Goal: Task Accomplishment & Management: Use online tool/utility

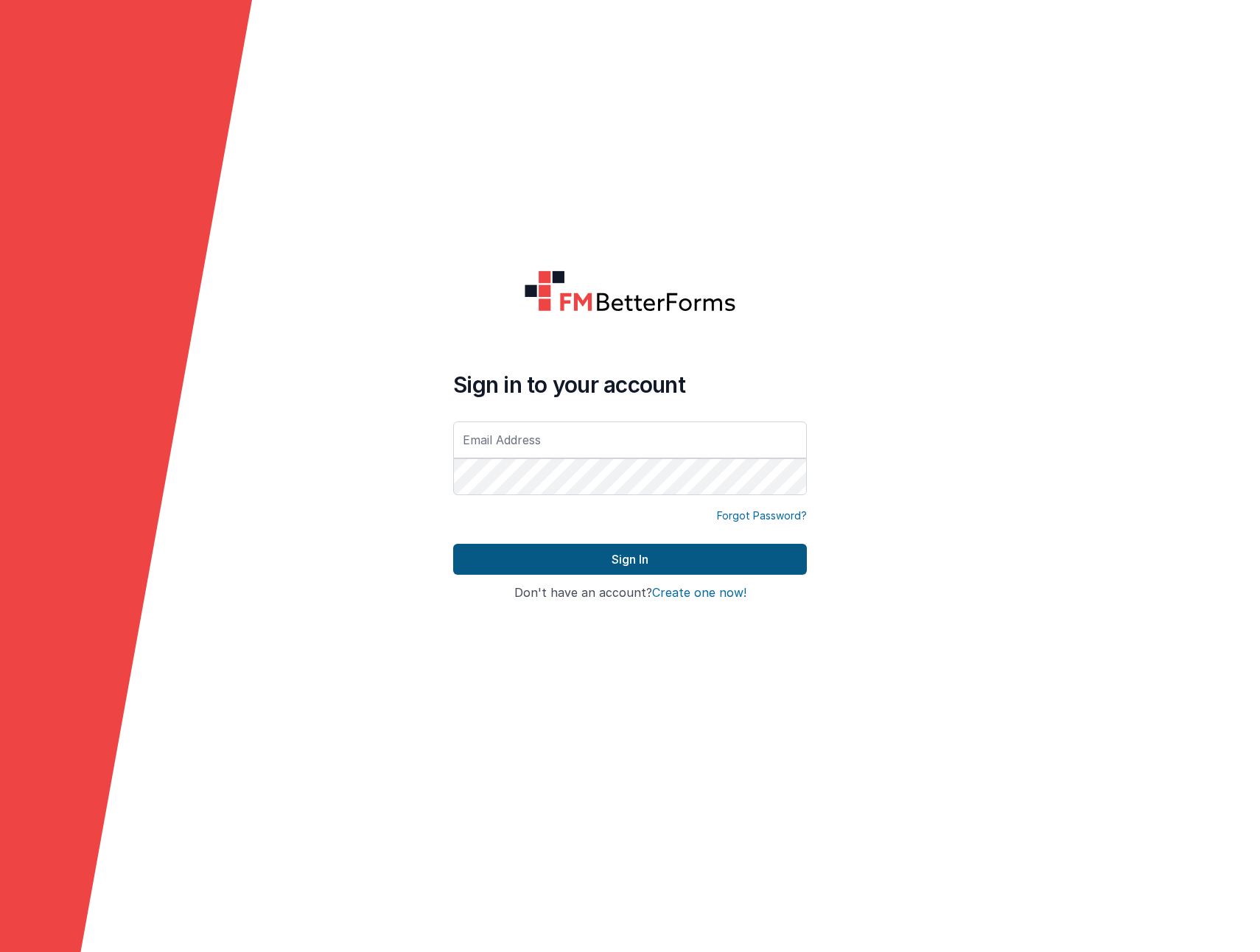
type input "[EMAIL_ADDRESS][DOMAIN_NAME]"
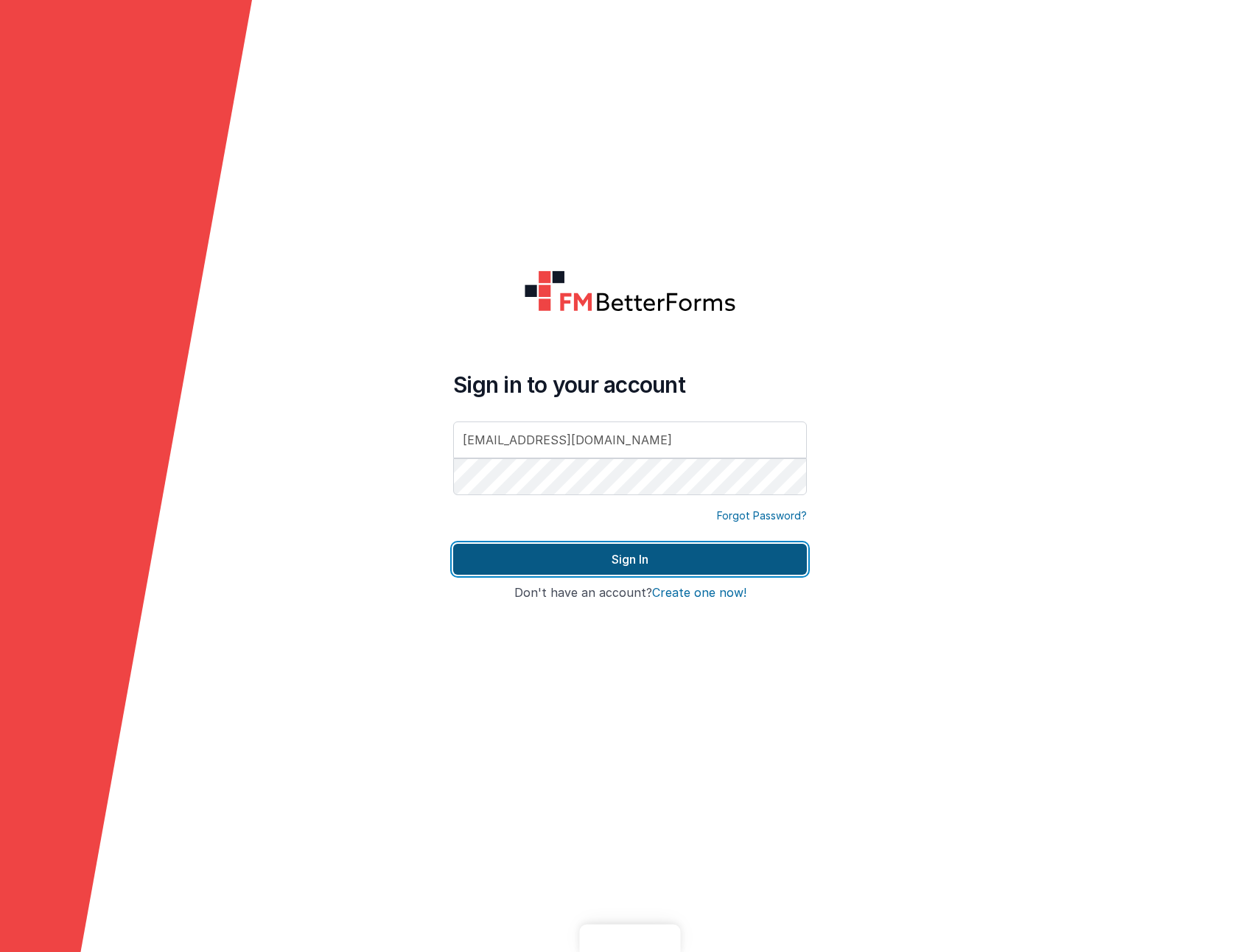
click at [515, 565] on button "Sign In" at bounding box center [630, 559] width 354 height 30
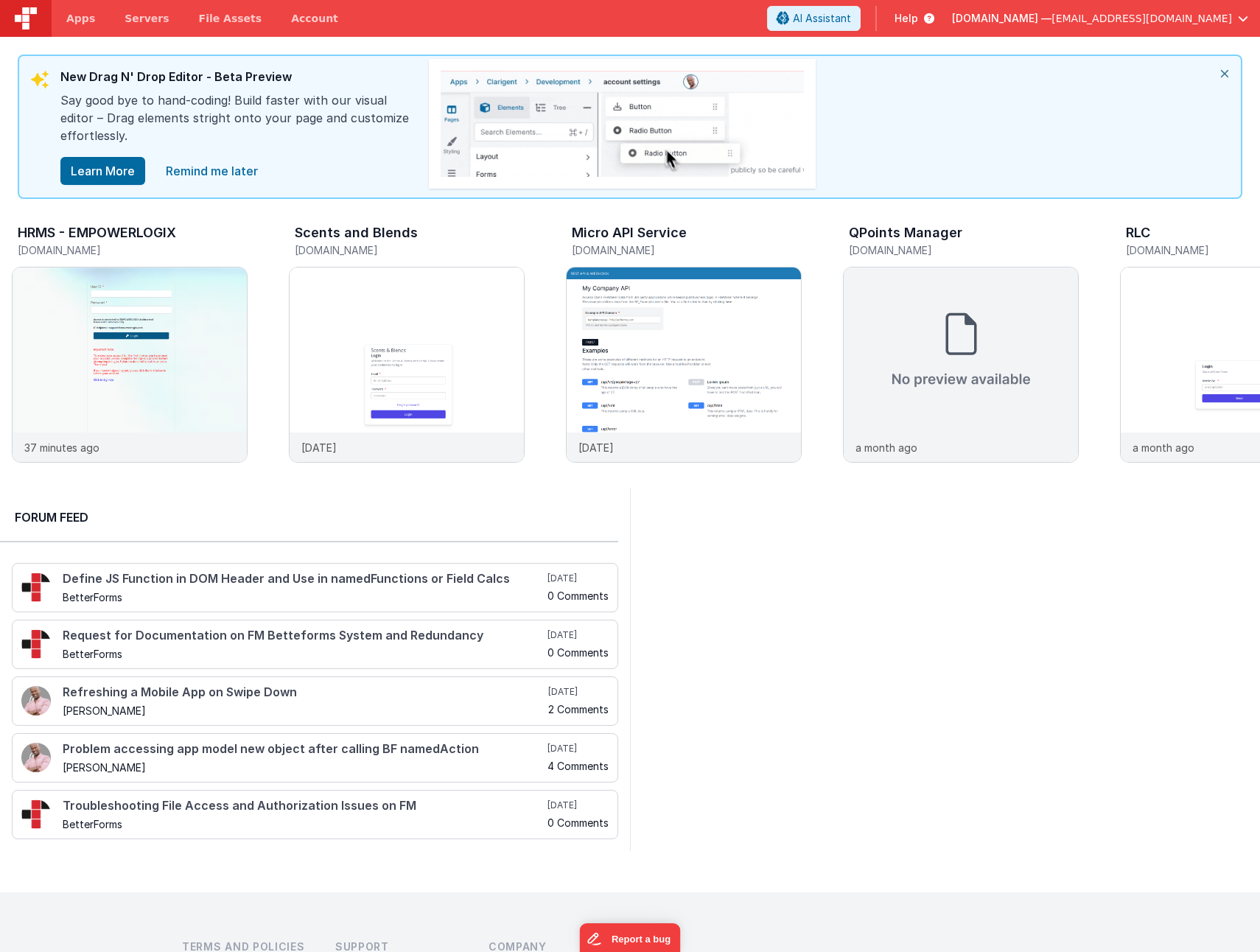
click at [1062, 211] on div "HRMS - EMPOWERLOGIX [DOMAIN_NAME] 37 minutes ago Scents and Blends [DOMAIN_NAME…" at bounding box center [630, 343] width 1260 height 289
click at [93, 332] on img at bounding box center [130, 385] width 234 height 234
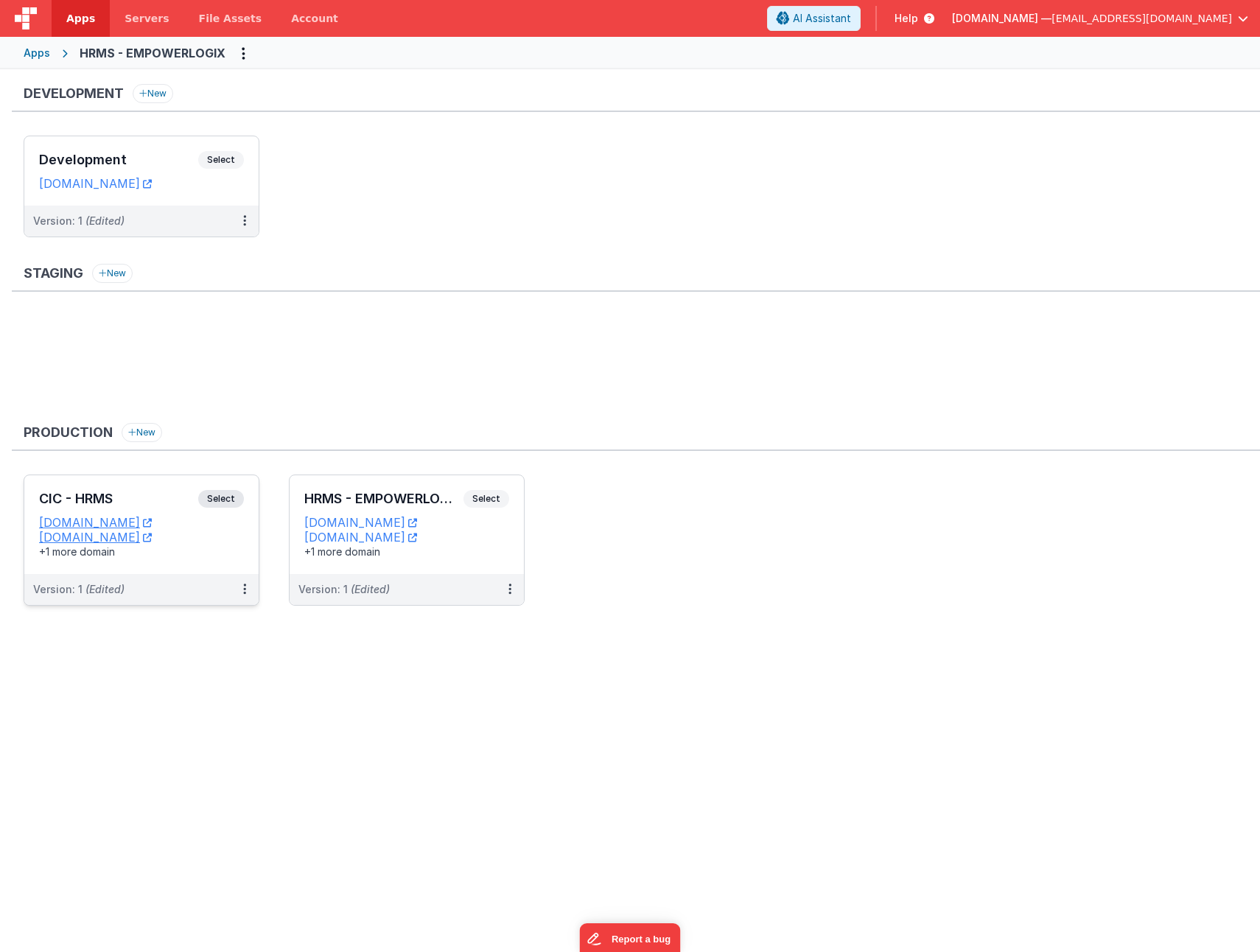
click at [151, 484] on div "CIC - HRMS Select URLs [DOMAIN_NAME] [DOMAIN_NAME] +1 more domain" at bounding box center [142, 524] width 234 height 98
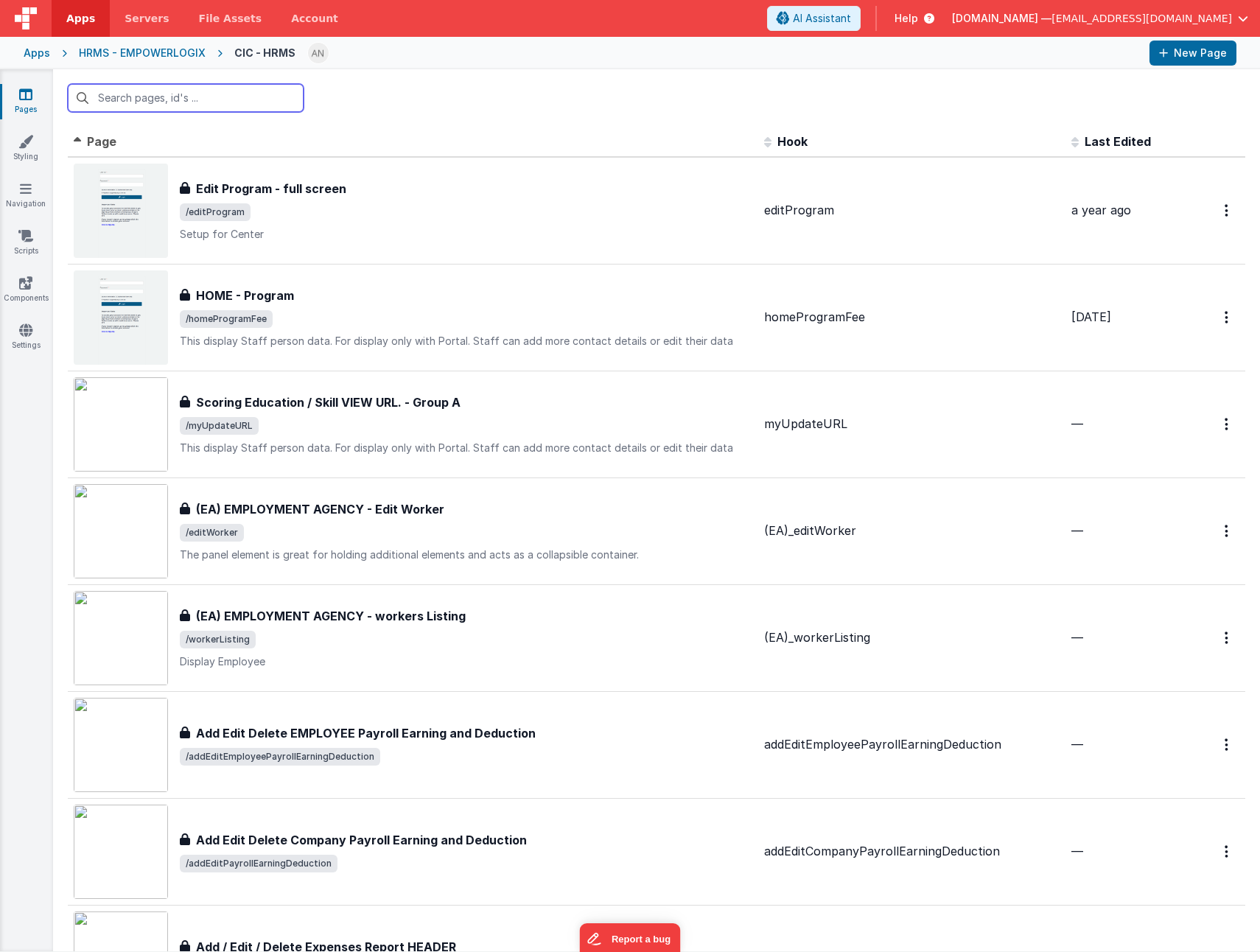
click at [213, 98] on input "text" at bounding box center [186, 97] width 236 height 28
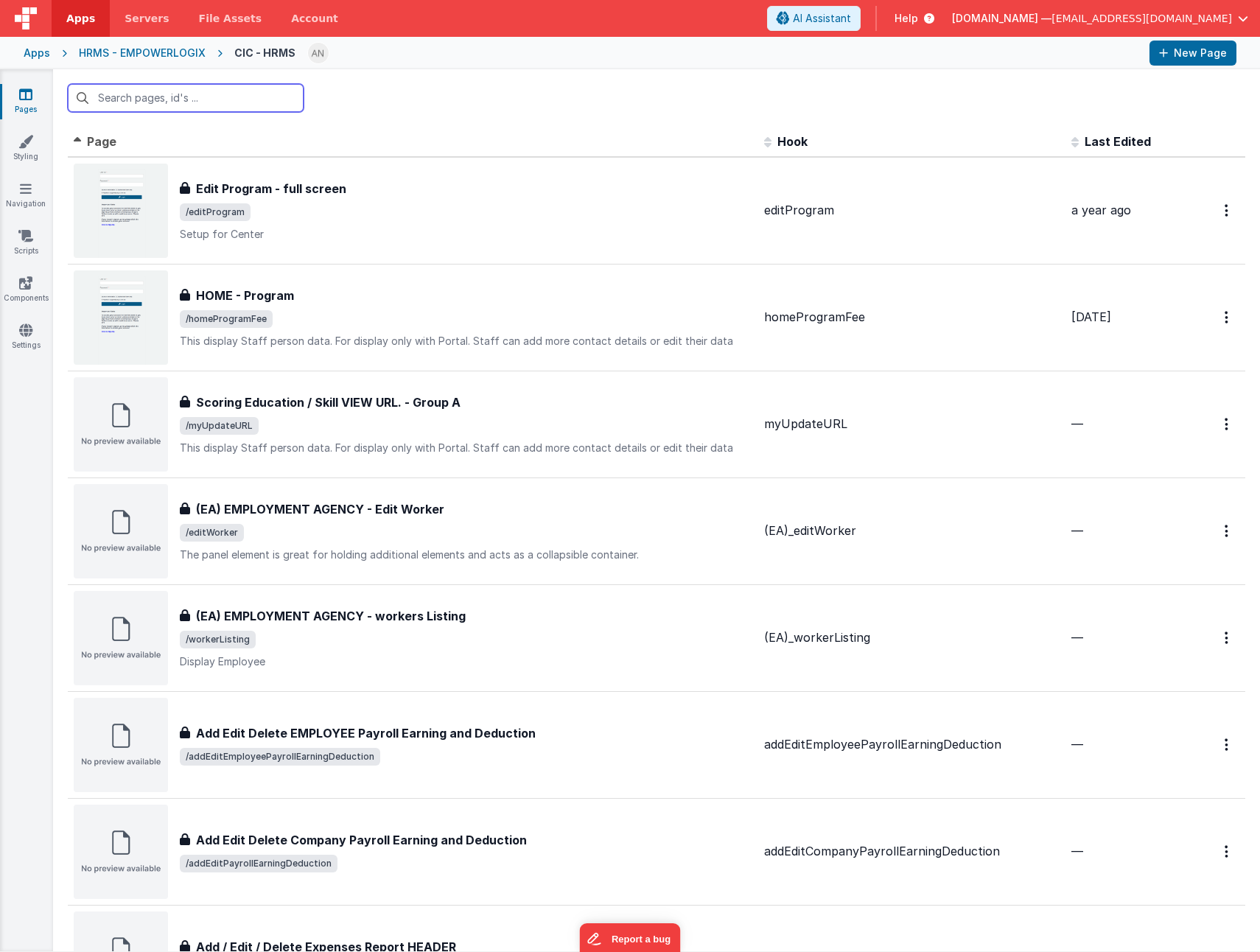
paste input "viewStudent"
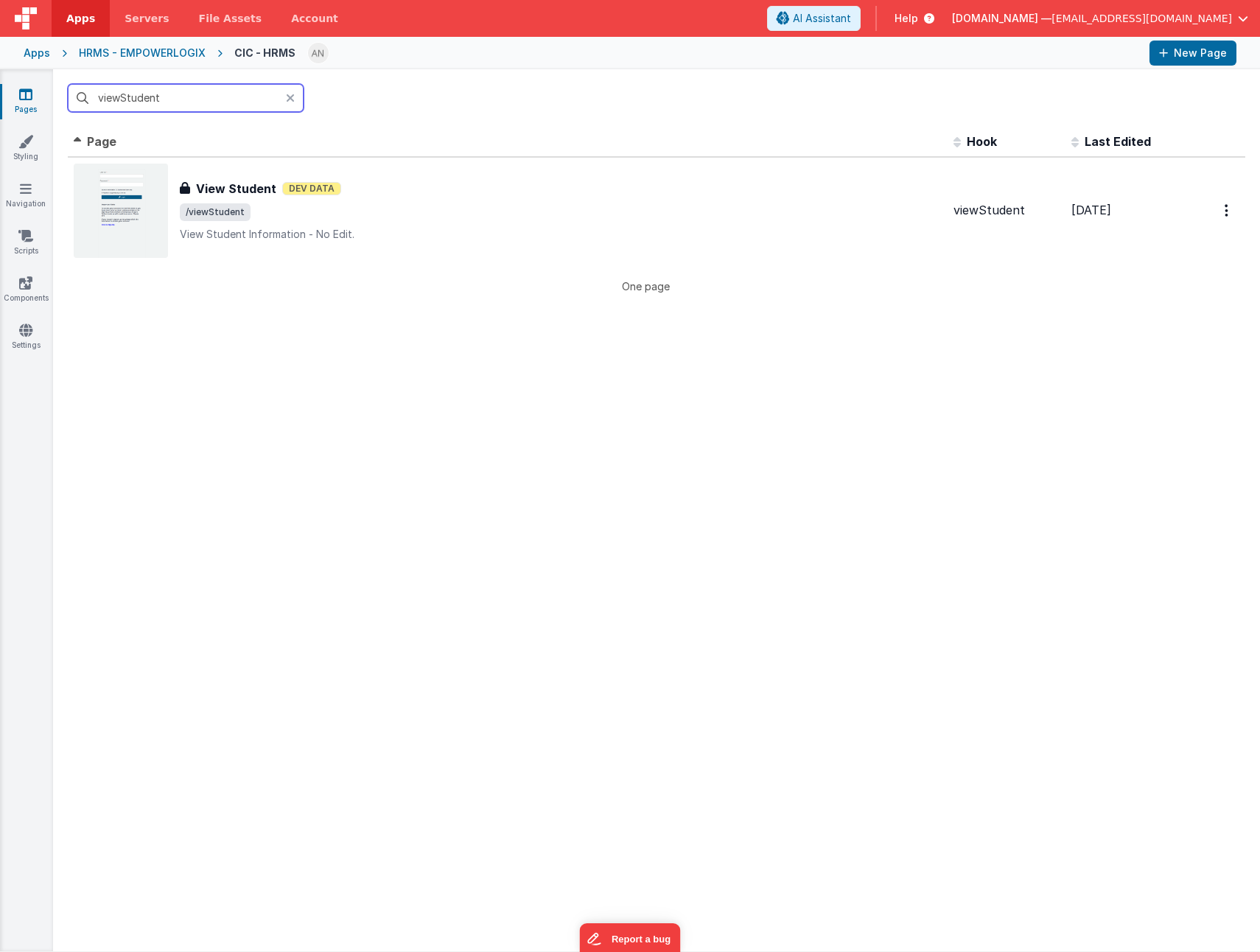
drag, startPoint x: 121, startPoint y: 99, endPoint x: 101, endPoint y: 90, distance: 21.9
click at [101, 90] on input "viewStudent" at bounding box center [186, 97] width 236 height 28
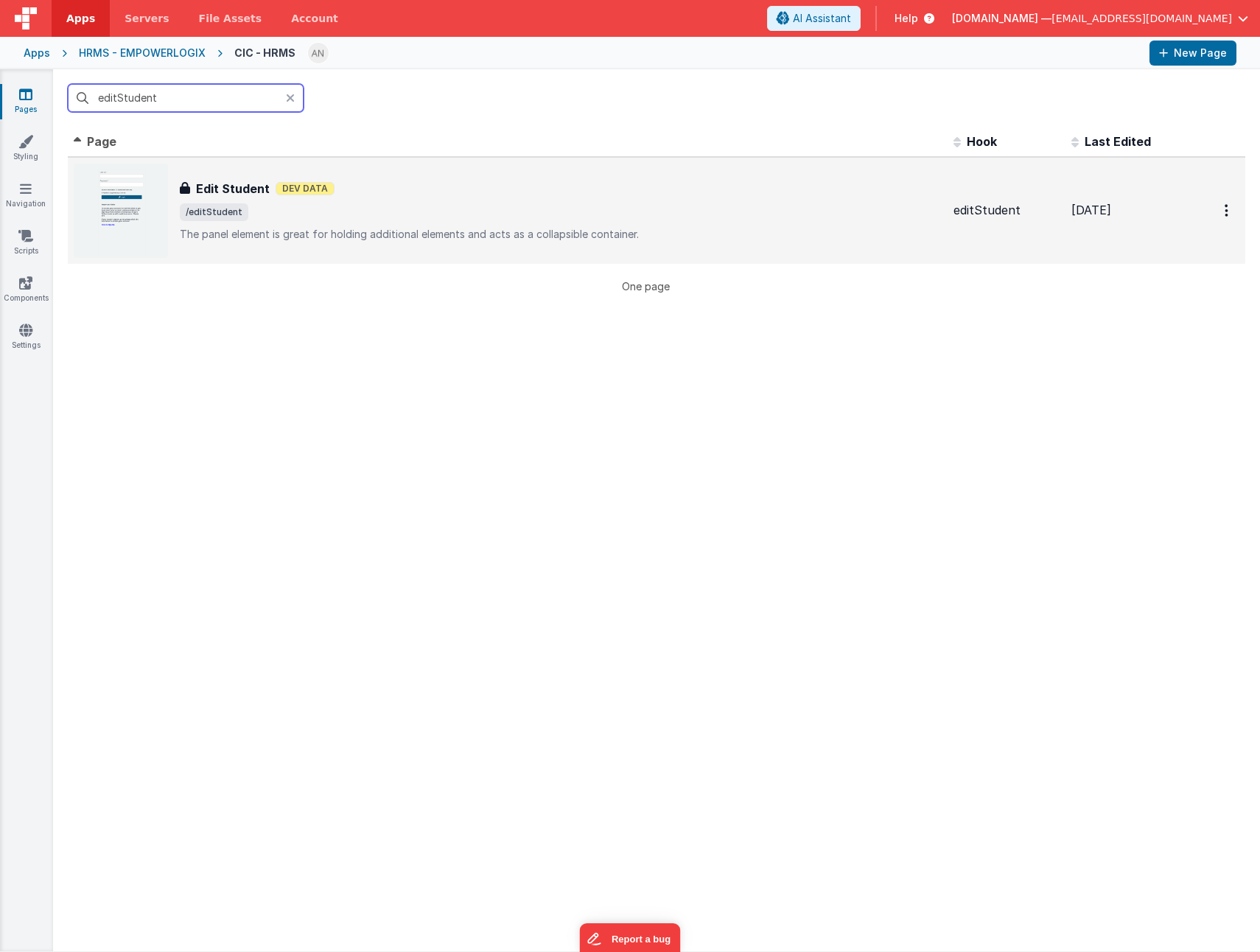
type input "editStudent"
click at [367, 205] on span "/editStudent" at bounding box center [561, 212] width 762 height 18
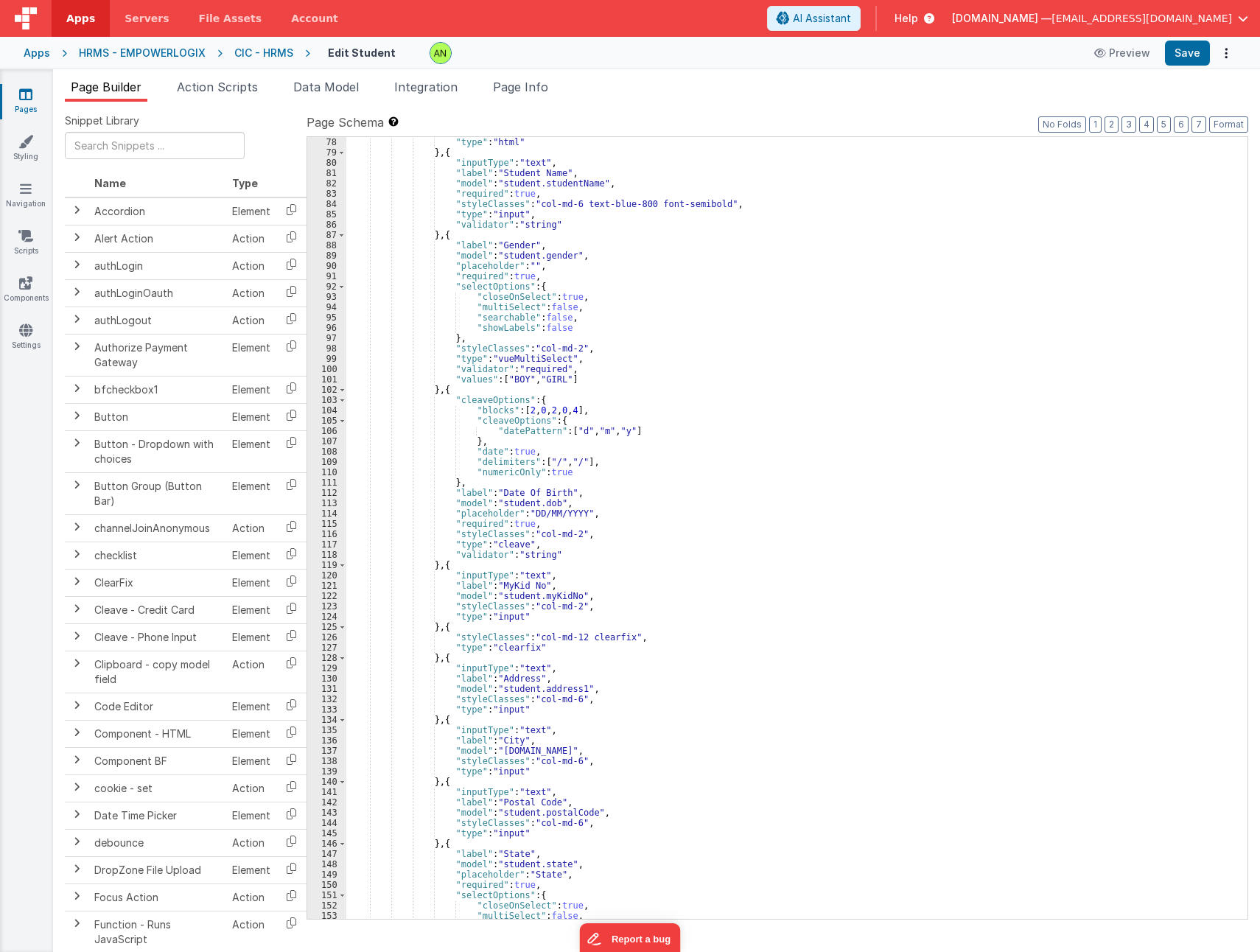
scroll to position [1194, 0]
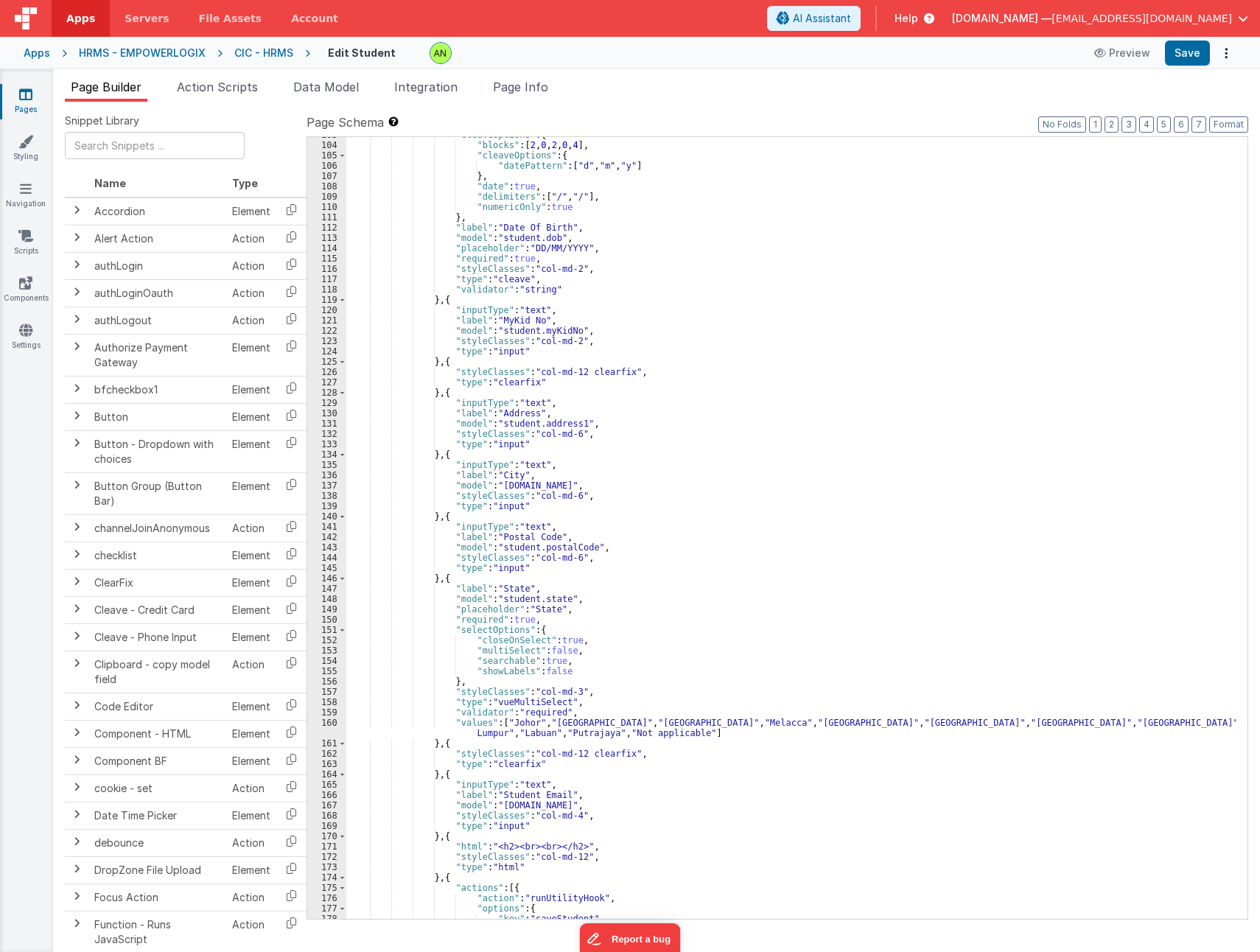
click at [713, 487] on div ""cleaveOptions" : { "blocks" : [ 2 , 0 , 2 , 0 , 4 ] , "cleaveOptions" : { "dat…" at bounding box center [791, 531] width 890 height 803
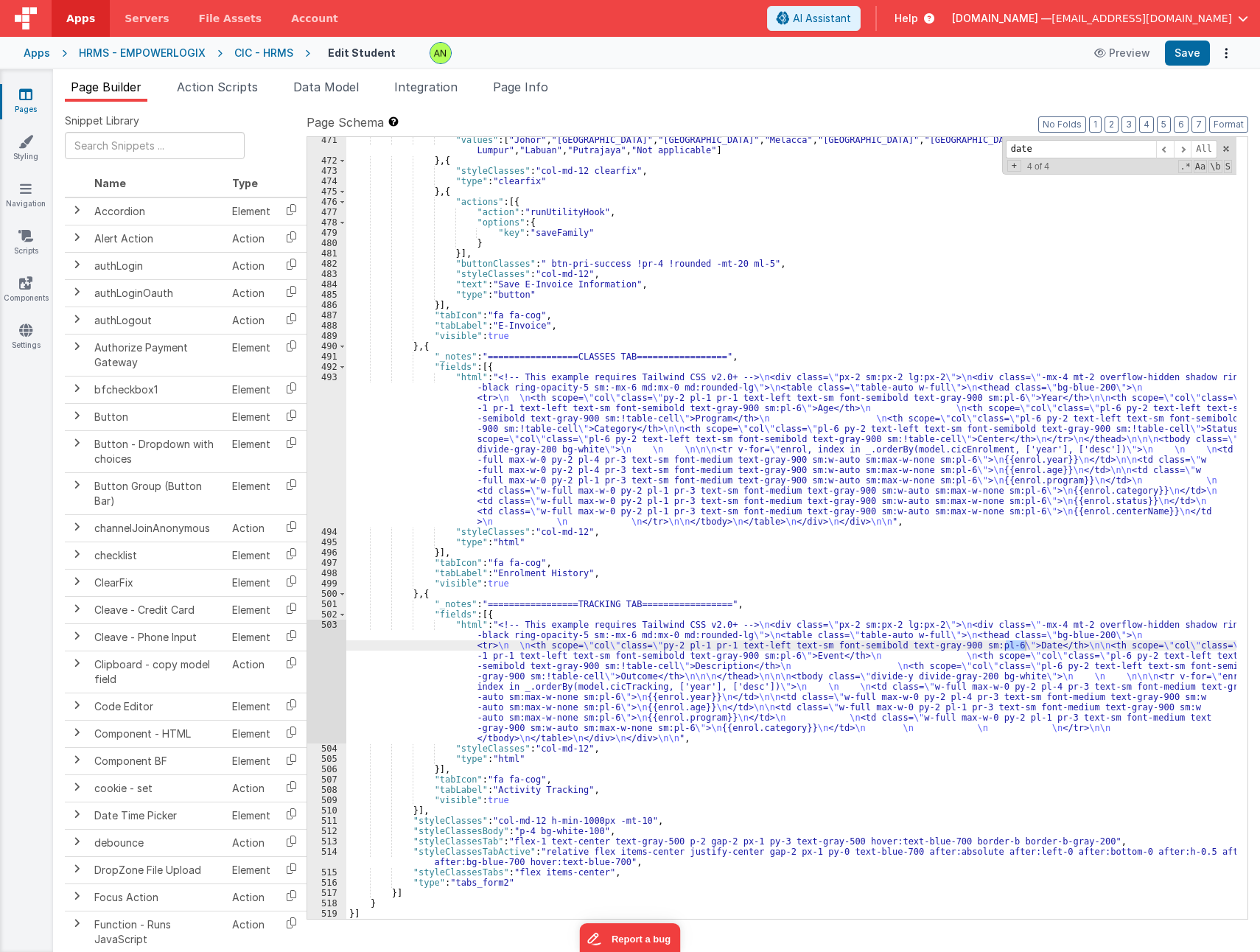
scroll to position [889, 0]
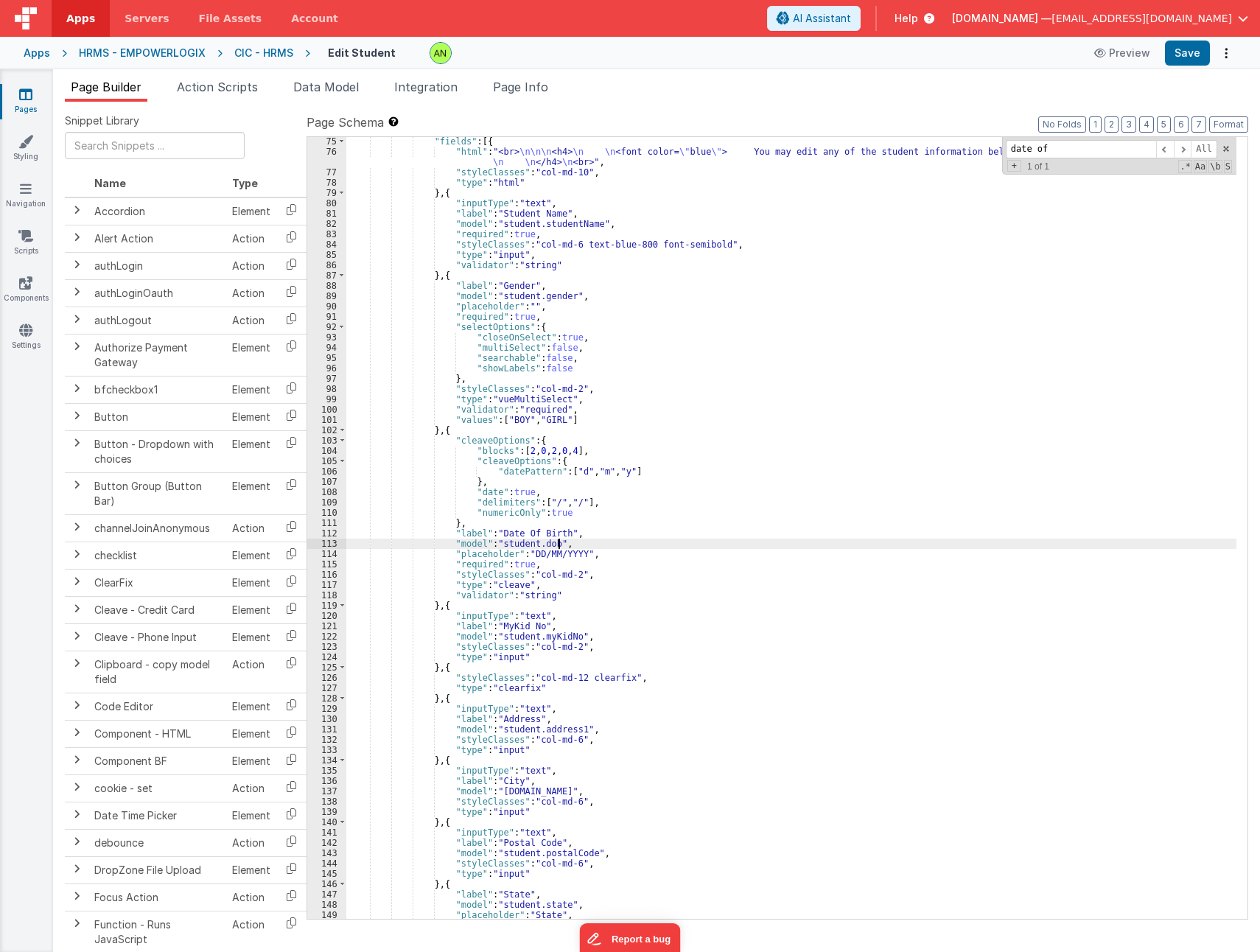
click at [645, 540] on div ""fields" : [{ "html" : "<br> \n\n\n <h4> \n \n <font color= \" blue \" > You ma…" at bounding box center [791, 538] width 890 height 803
click at [543, 543] on div ""fields" : [{ "html" : "<br> \n\n\n <h4> \n \n <font color= \" blue \" > You ma…" at bounding box center [791, 538] width 890 height 803
click at [515, 547] on div ""fields" : [{ "html" : "<br> \n\n\n <h4> \n \n <font color= \" blue \" > You ma…" at bounding box center [791, 538] width 890 height 803
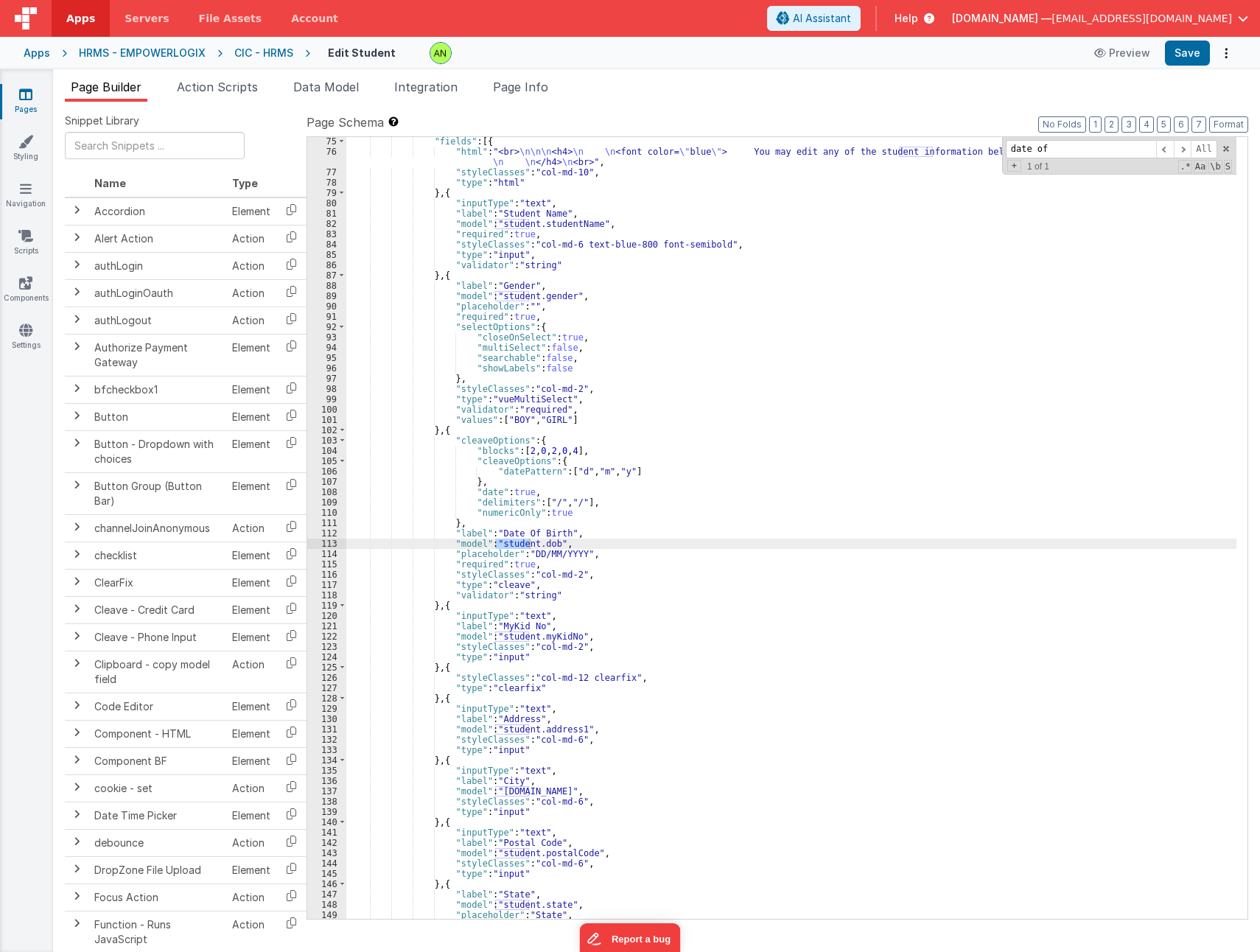
click at [1137, 80] on ul "Page Builder Action Scripts Data Model Integration Page Info" at bounding box center [656, 89] width 1207 height 24
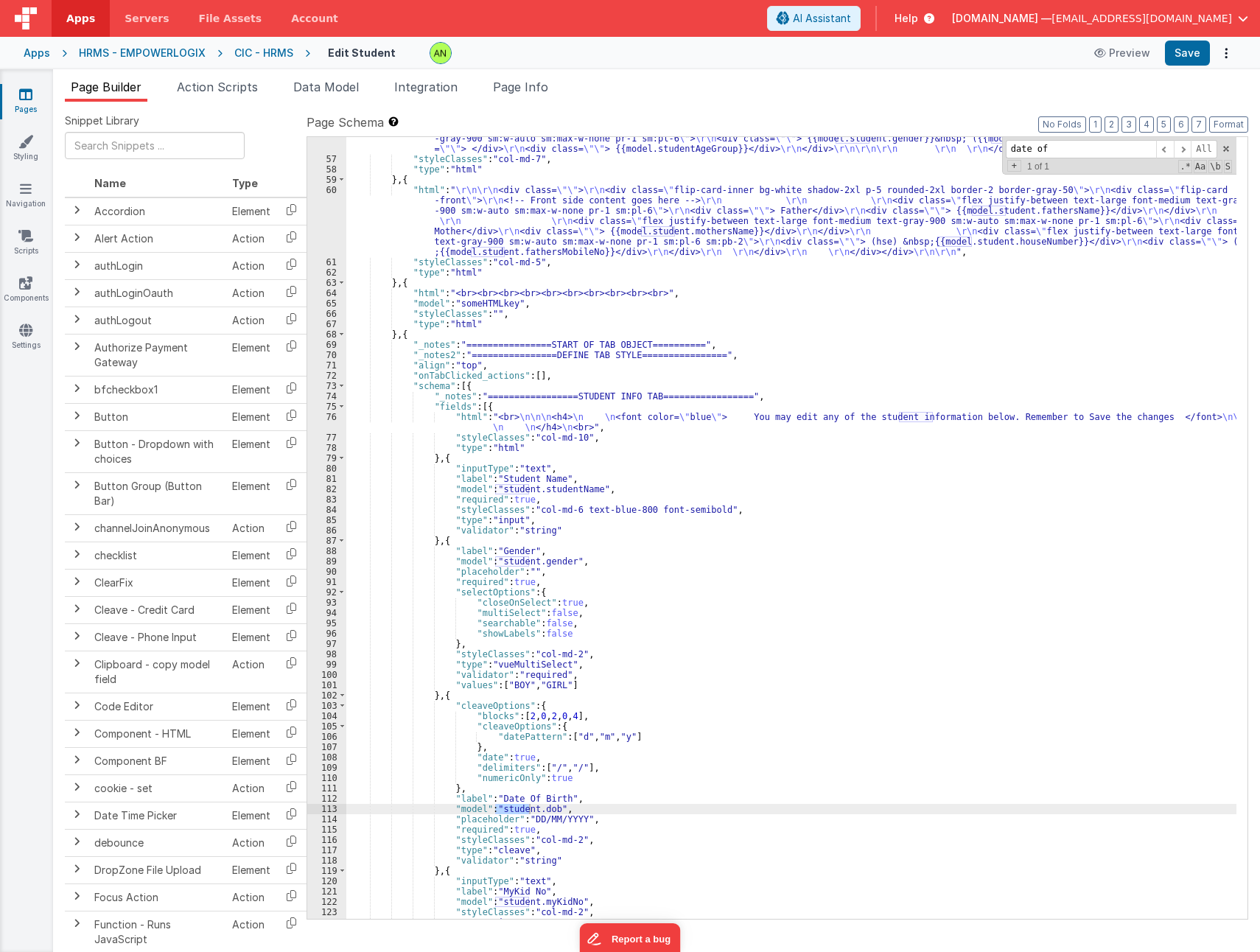
scroll to position [1065, 0]
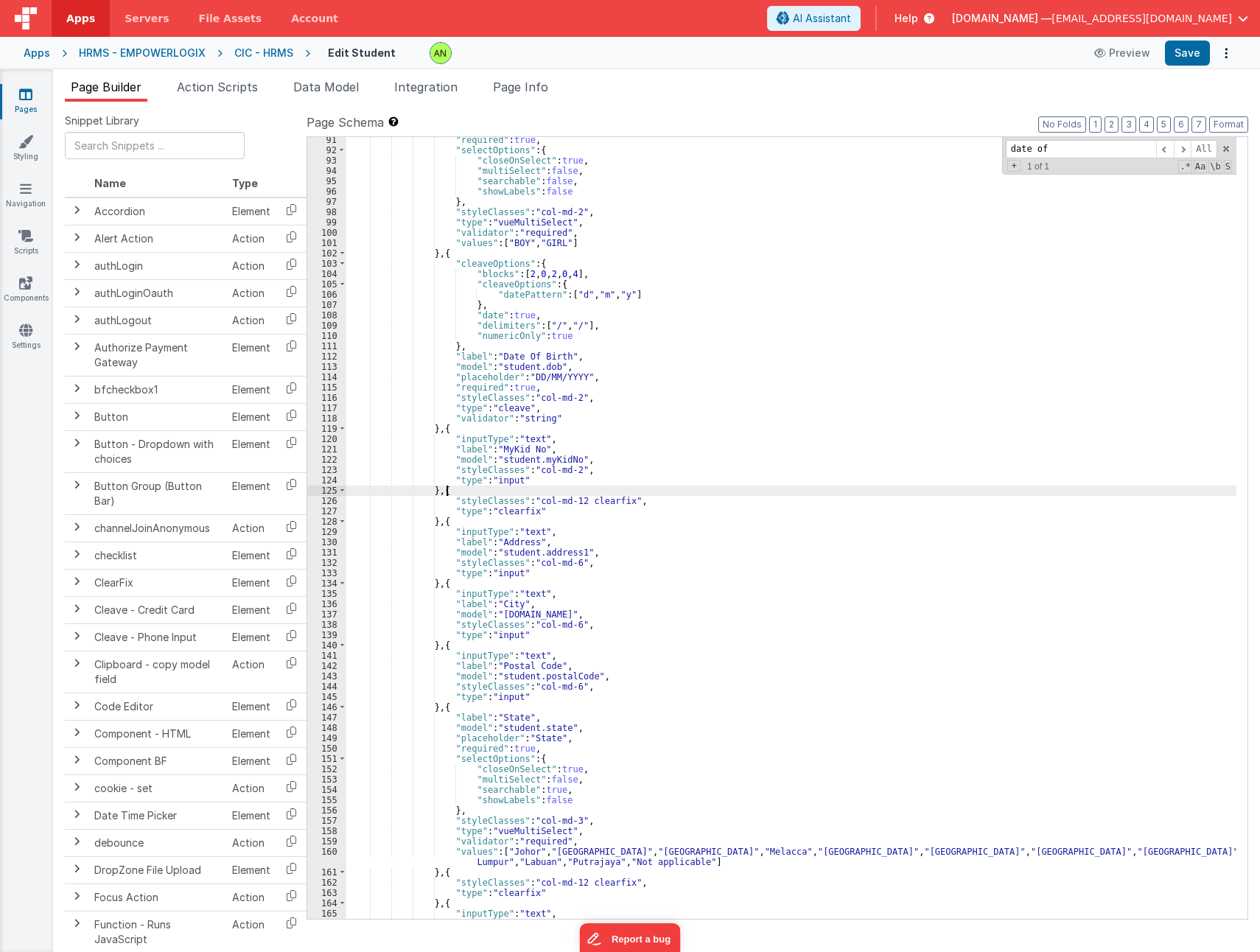
click at [796, 486] on div ""required" : true , "selectOptions" : { "closeOnSelect" : true , "multiSelect" …" at bounding box center [791, 536] width 890 height 803
paste input "Date Of Birth"
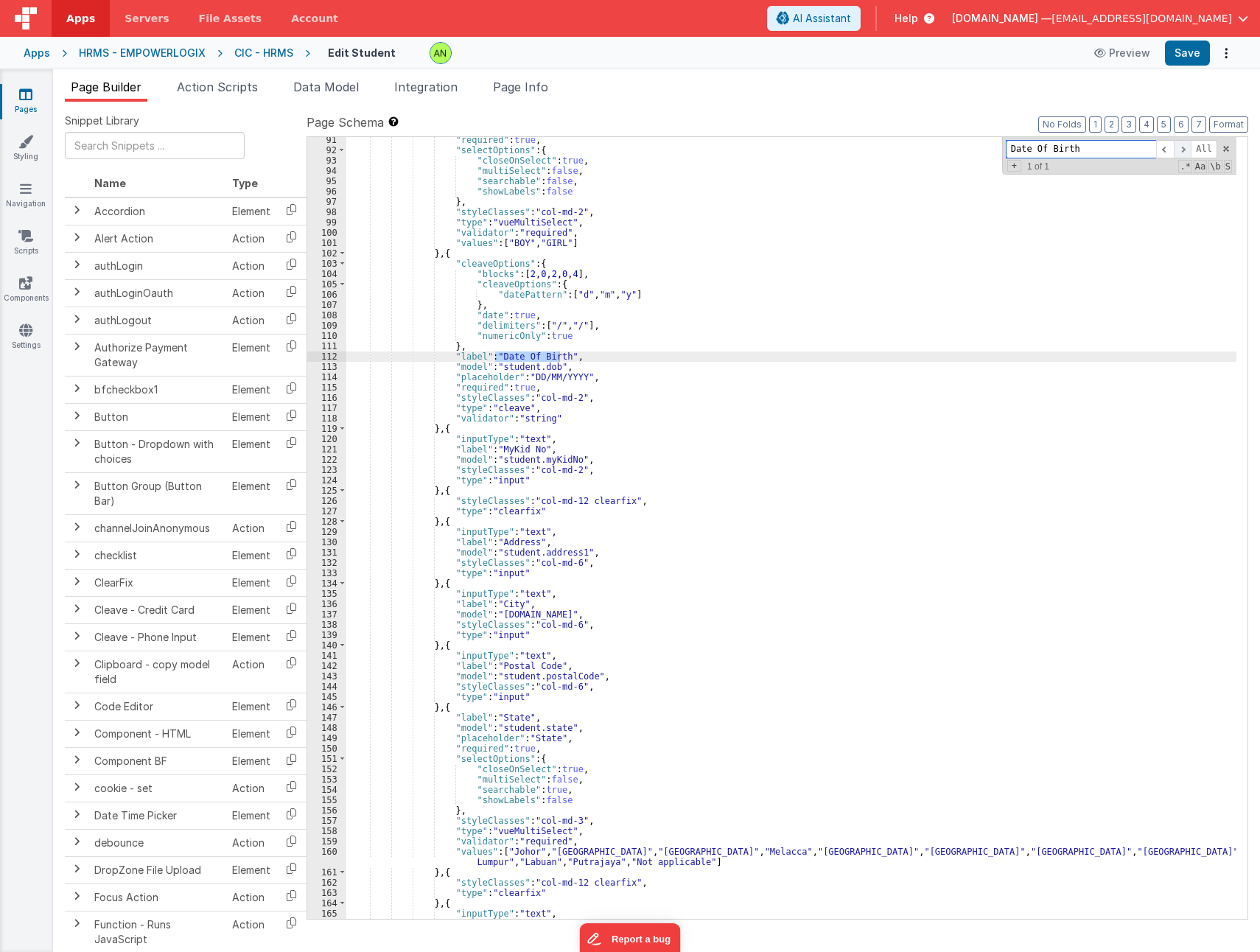
type input "Date Of Birth"
click at [1189, 149] on span at bounding box center [1183, 149] width 18 height 19
click at [660, 372] on div ""required" : true , "selectOptions" : { "closeOnSelect" : true , "multiSelect" …" at bounding box center [791, 536] width 890 height 803
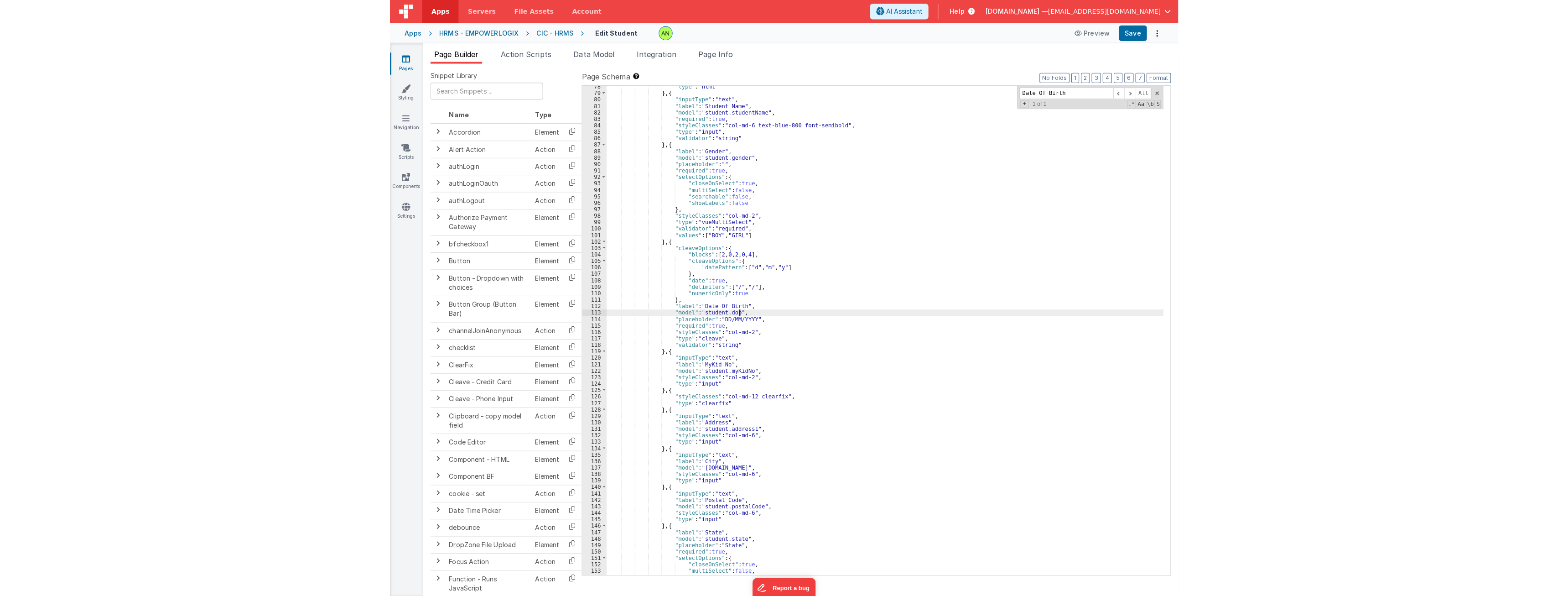
scroll to position [632, 0]
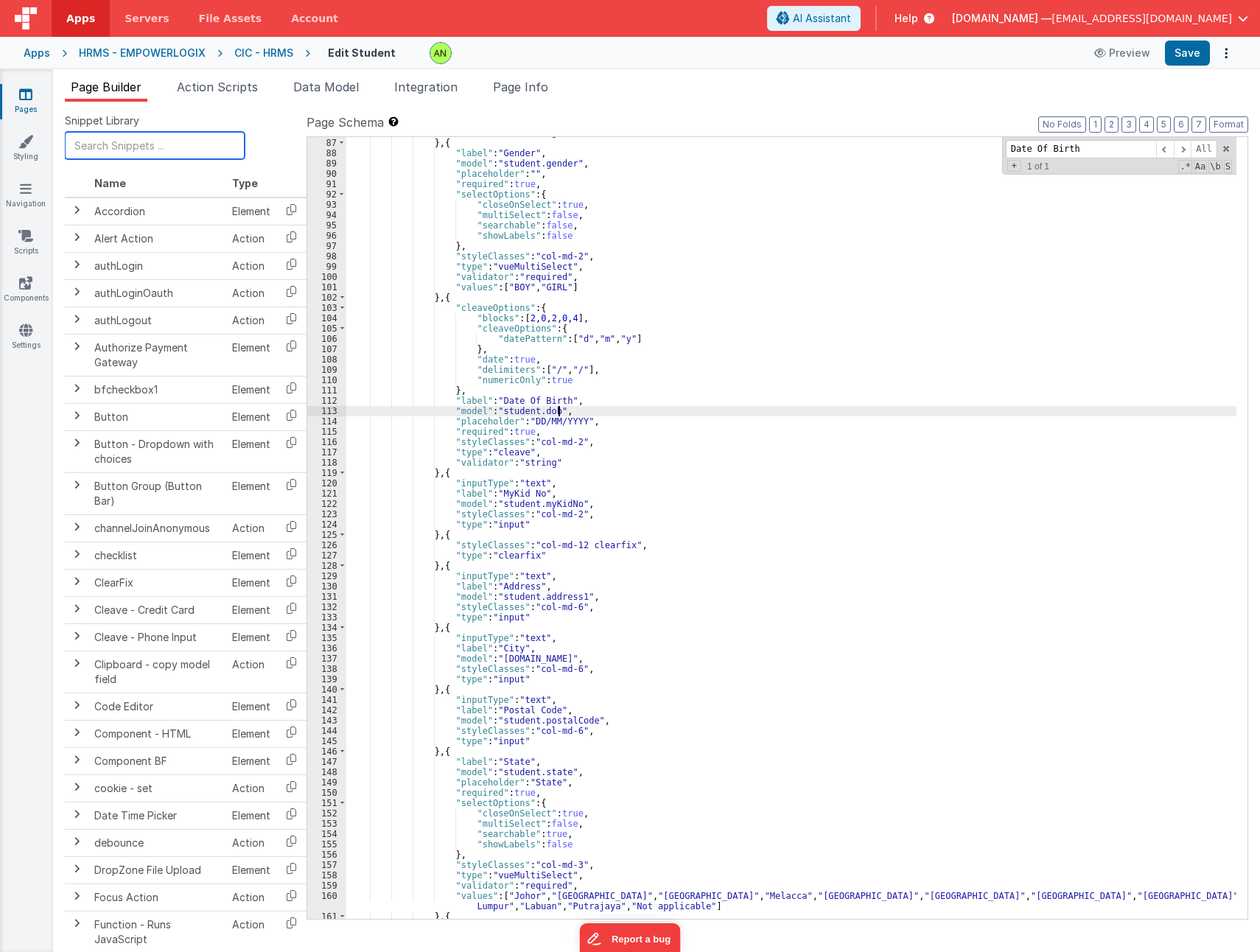
click at [118, 135] on input "text" at bounding box center [154, 146] width 180 height 28
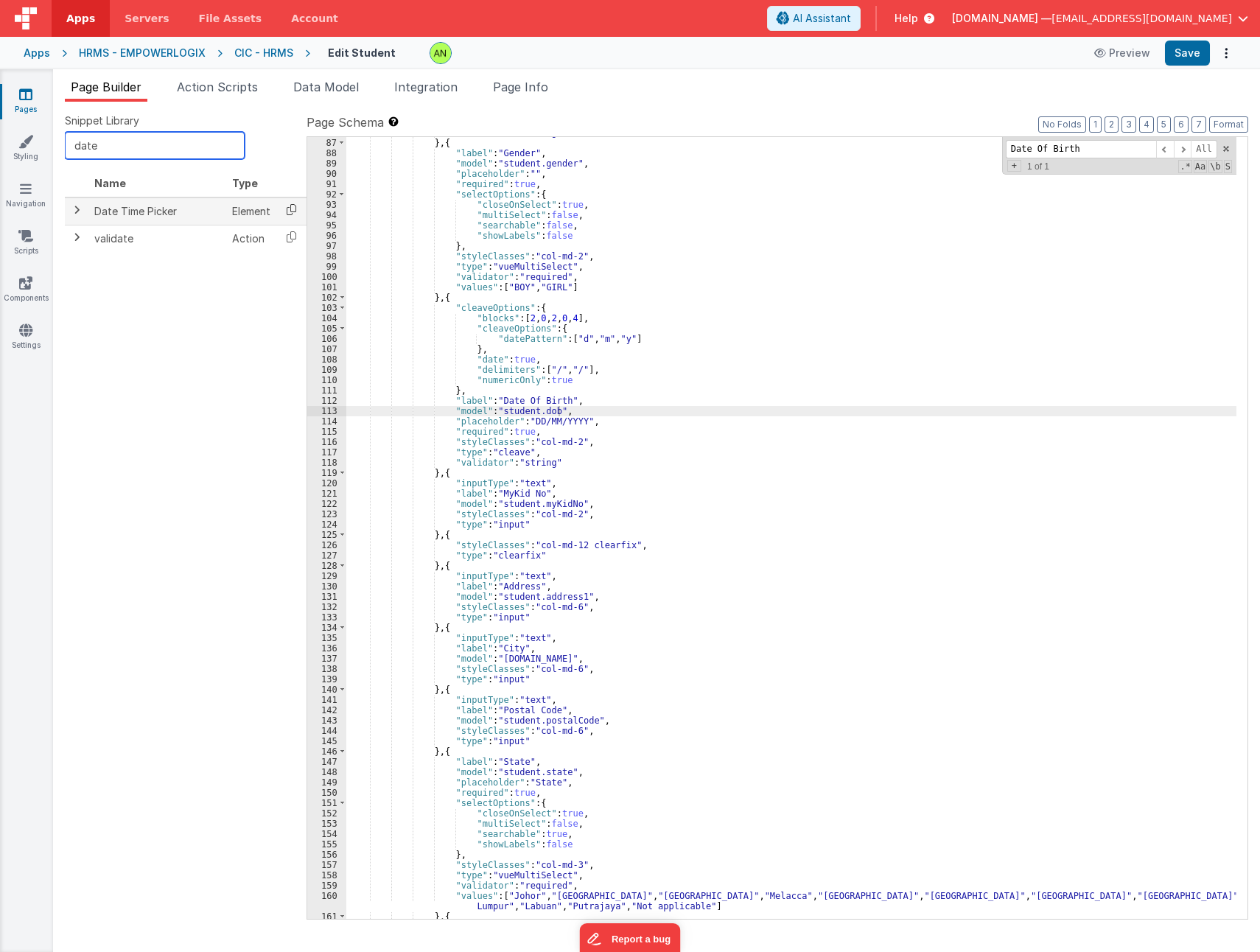
type input "date"
click at [294, 209] on icon at bounding box center [291, 209] width 30 height 23
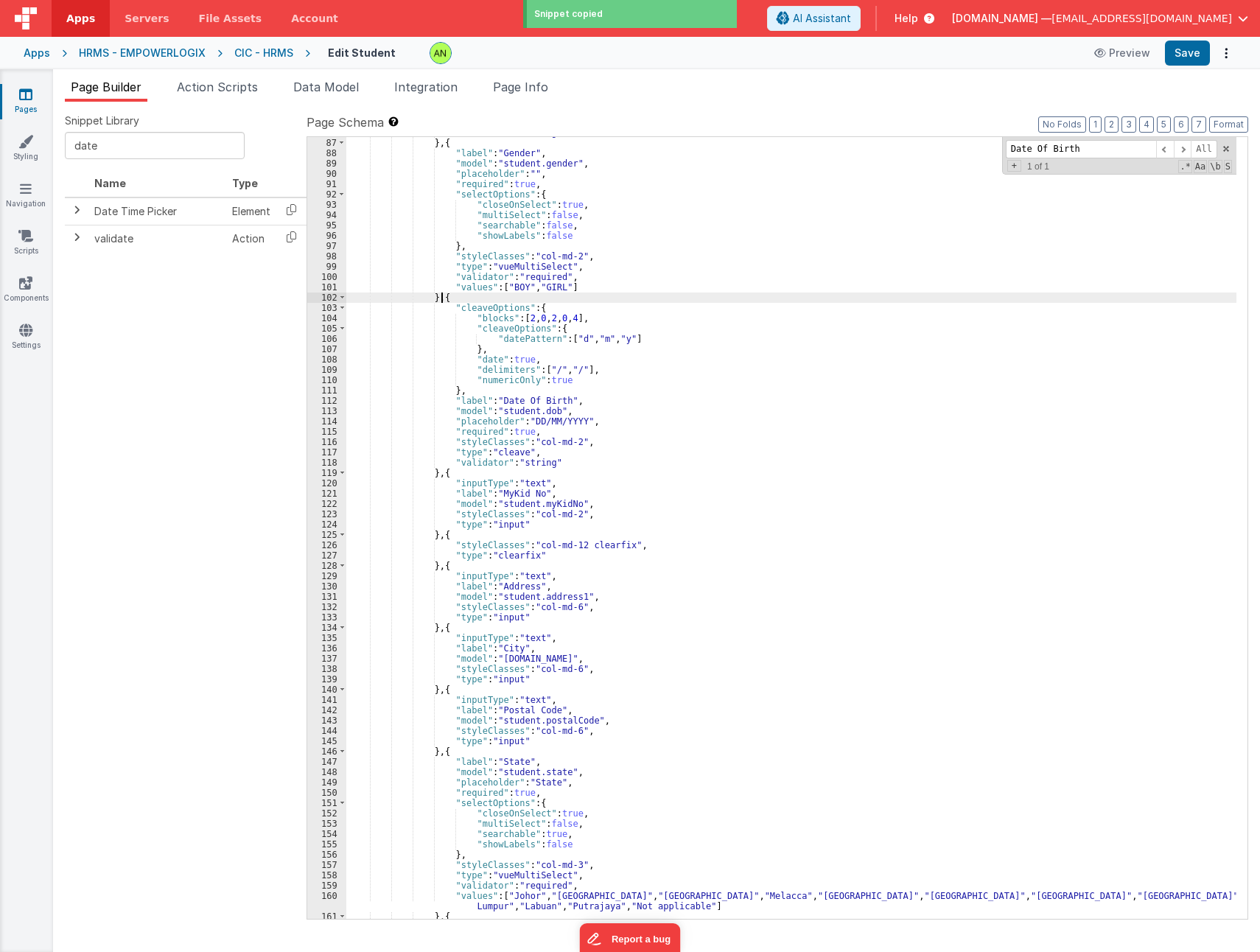
click at [441, 301] on div ""validator" : "string" } , { "label" : "Gender" , "model" : "student.gender" , …" at bounding box center [791, 529] width 890 height 803
click at [450, 301] on div ""validator" : "string" } , { "label" : "Gender" , "model" : "student.gender" , …" at bounding box center [791, 529] width 890 height 803
click at [442, 295] on div ""validator" : "string" } , { "label" : "Gender" , "model" : "student.gender" , …" at bounding box center [791, 529] width 890 height 803
click at [547, 310] on div ""validator" : "string" } , { "label" : "Gender" , "model" : "student.gender" , …" at bounding box center [791, 529] width 890 height 803
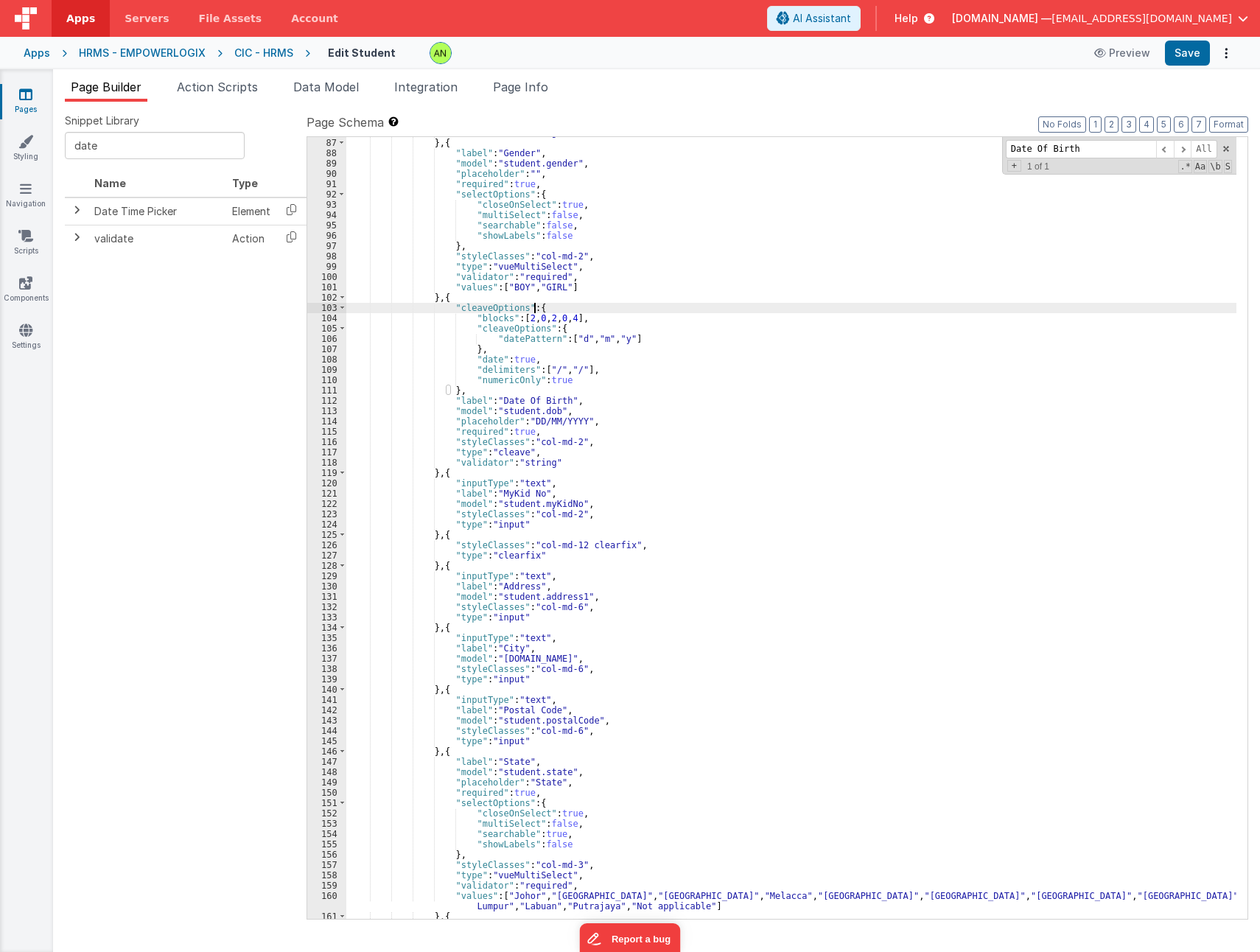
click at [547, 310] on div ""validator" : "string" } , { "label" : "Gender" , "model" : "student.gender" , …" at bounding box center [791, 529] width 890 height 803
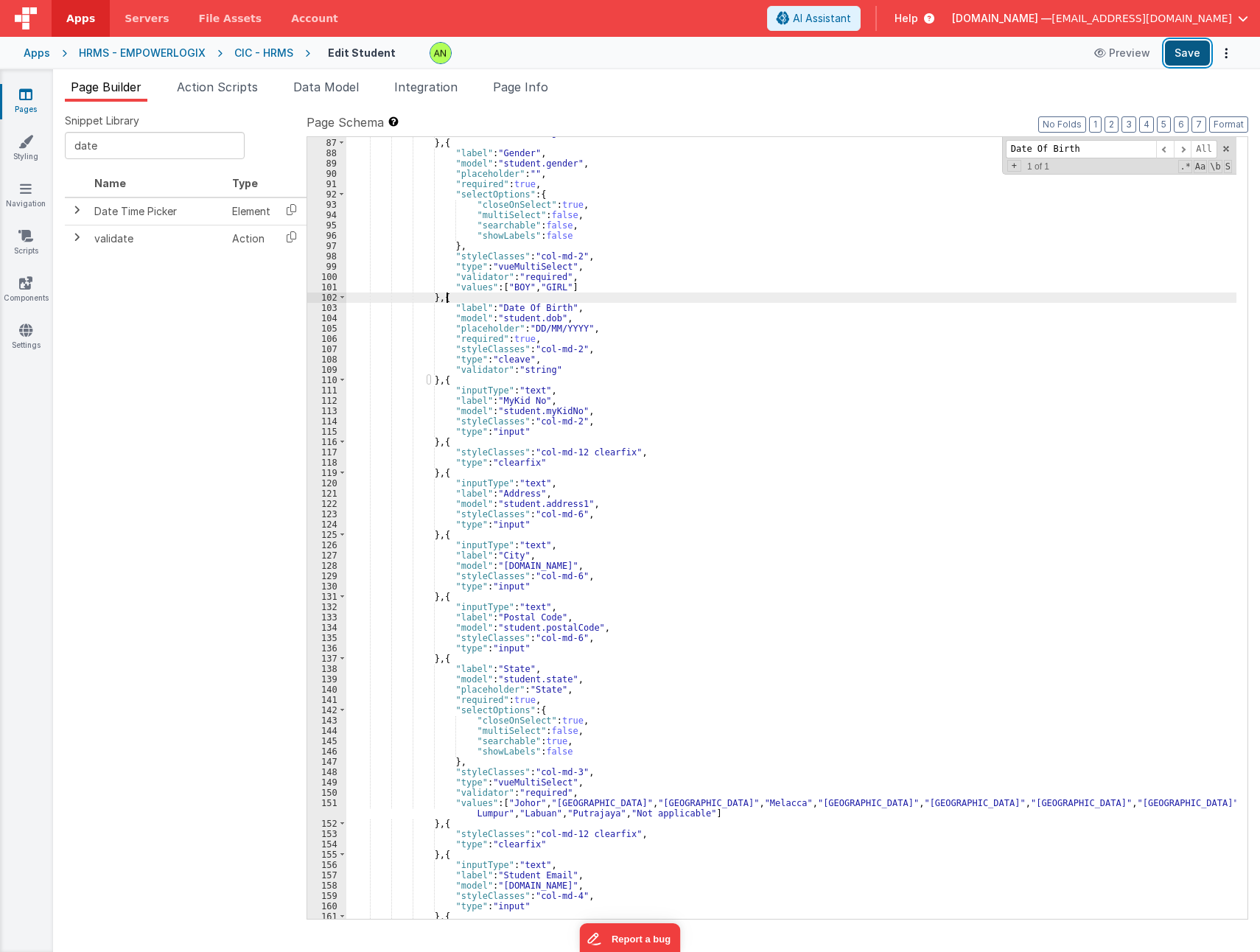
click at [1200, 47] on button "Save" at bounding box center [1188, 52] width 45 height 25
click at [443, 294] on div ""validator" : "string" } , { "label" : "Gender" , "model" : "student.gender" , …" at bounding box center [791, 529] width 890 height 803
paste textarea
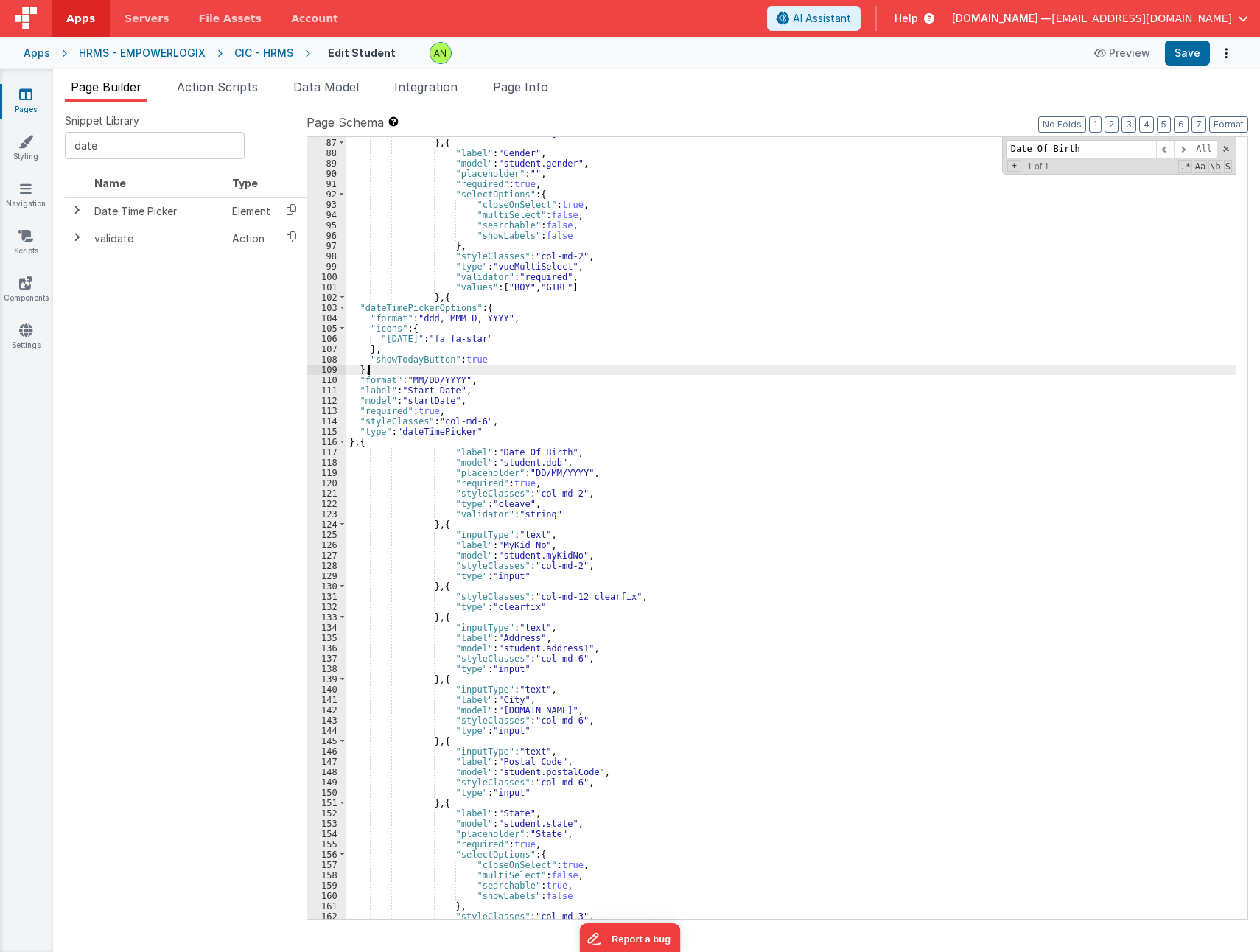
click at [416, 375] on div ""validator" : "string" } , { "label" : "Gender" , "model" : "student.gender" , …" at bounding box center [791, 529] width 890 height 803
click at [419, 382] on div ""validator" : "string" } , { "label" : "Gender" , "model" : "student.gender" , …" at bounding box center [791, 529] width 890 height 803
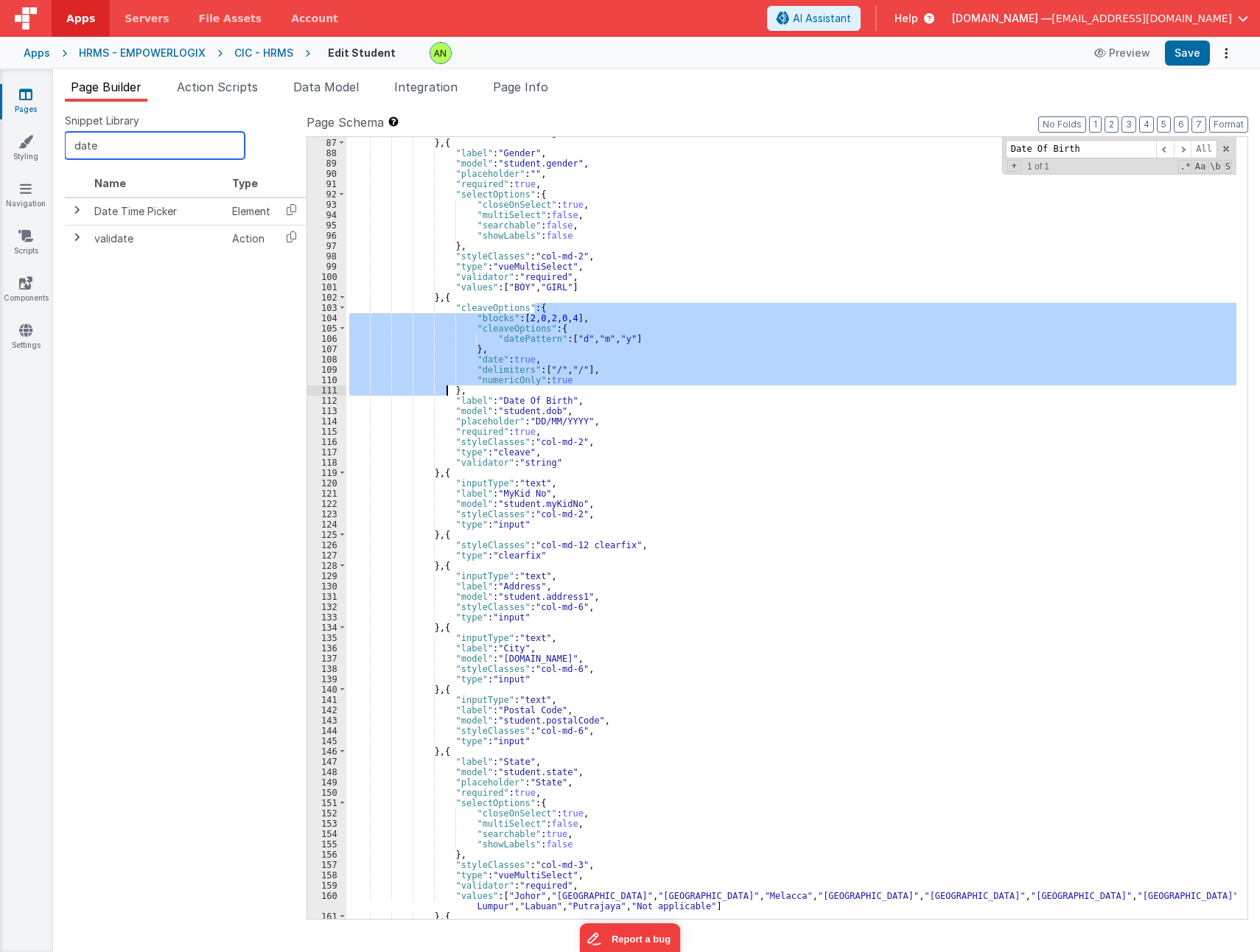
click at [115, 149] on input "date" at bounding box center [154, 146] width 180 height 28
type input "cleav"
click at [595, 316] on div ""validator" : "string" } , { "label" : "Gender" , "model" : "student.gender" , …" at bounding box center [791, 527] width 890 height 782
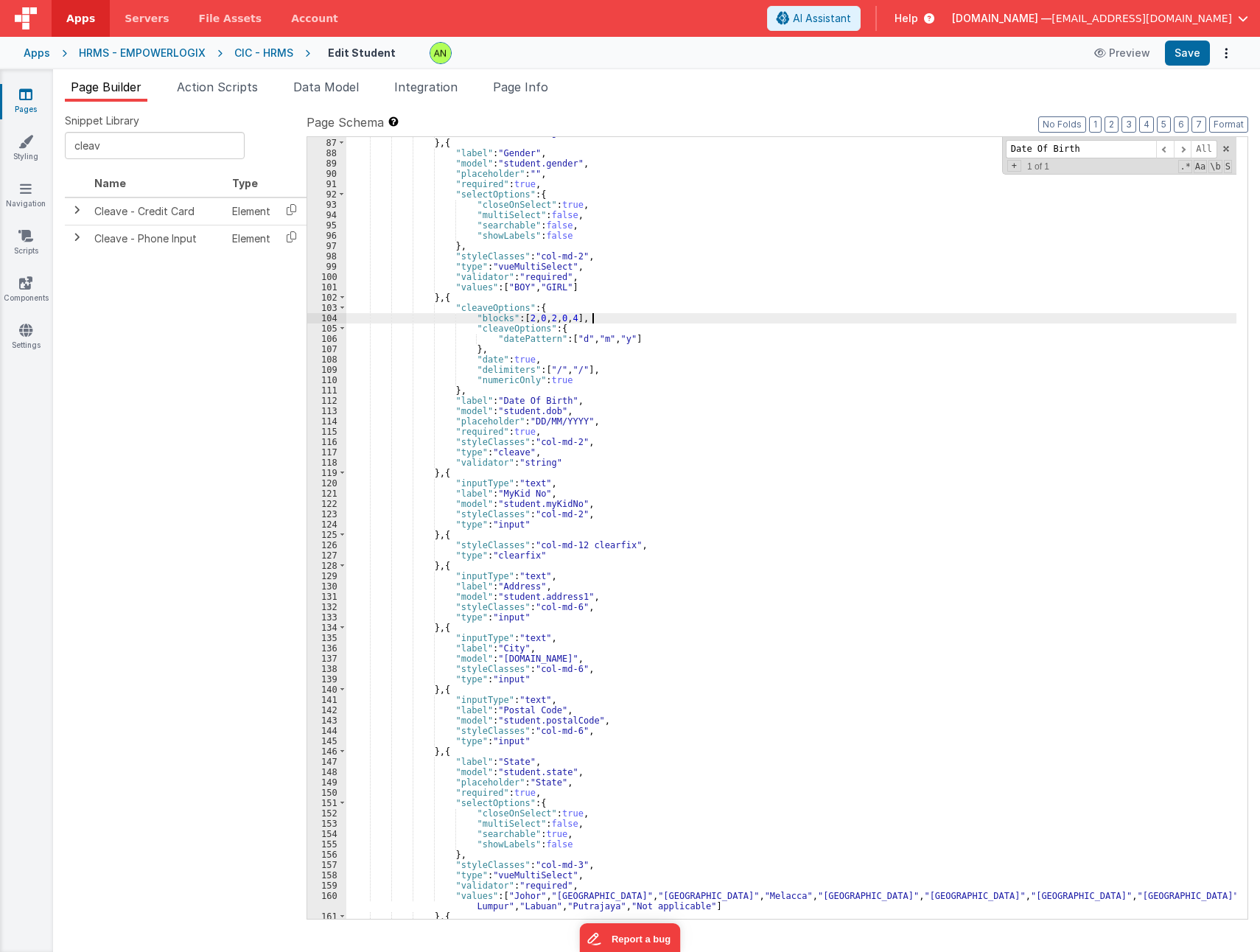
click at [598, 319] on div ""validator" : "string" } , { "label" : "Gender" , "model" : "student.gender" , …" at bounding box center [791, 529] width 890 height 803
click at [291, 209] on icon at bounding box center [291, 209] width 30 height 23
click at [443, 300] on div ""validator" : "string" } , { "label" : "Gender" , "model" : "student.gender" , …" at bounding box center [791, 529] width 890 height 803
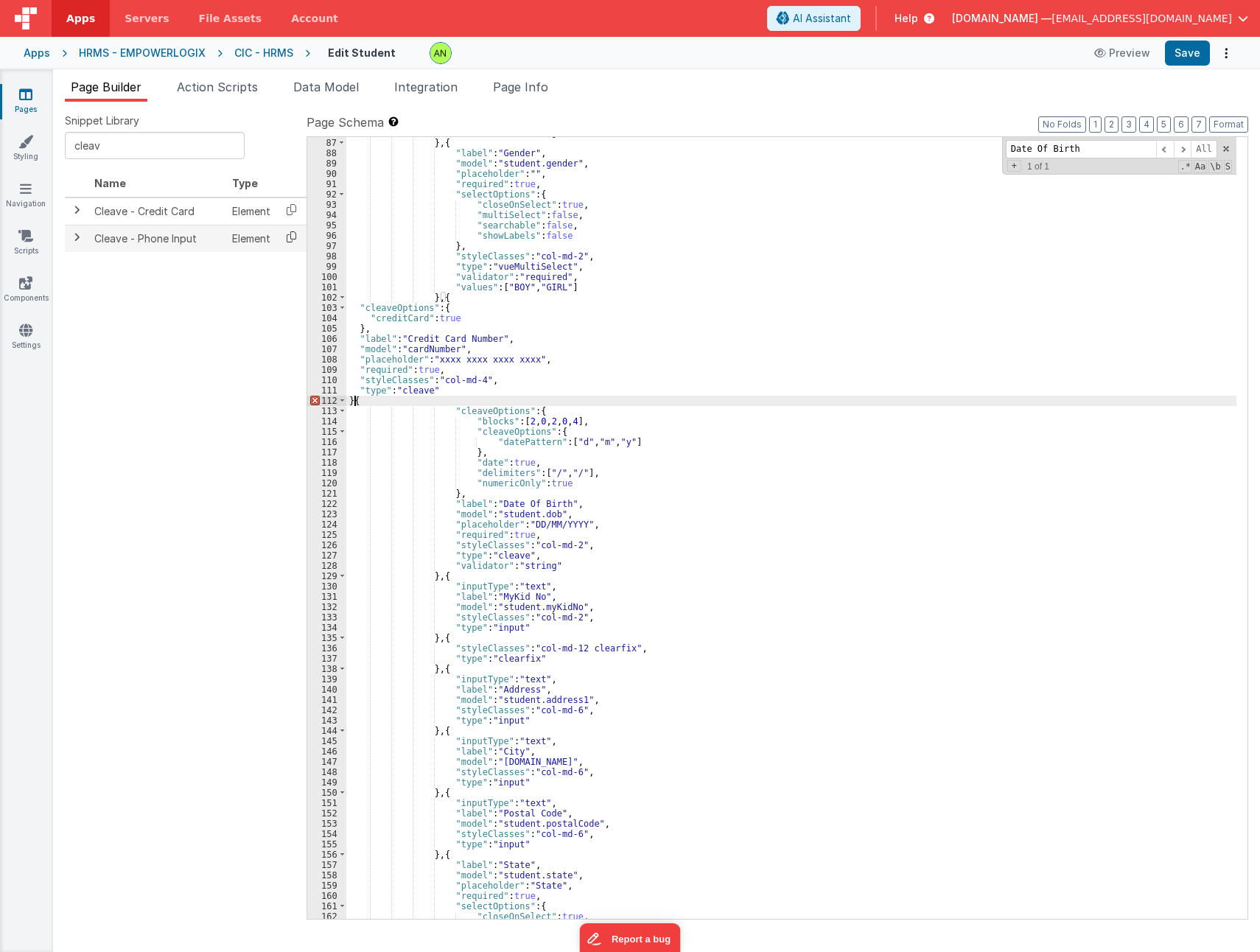
click at [289, 238] on icon at bounding box center [291, 236] width 30 height 23
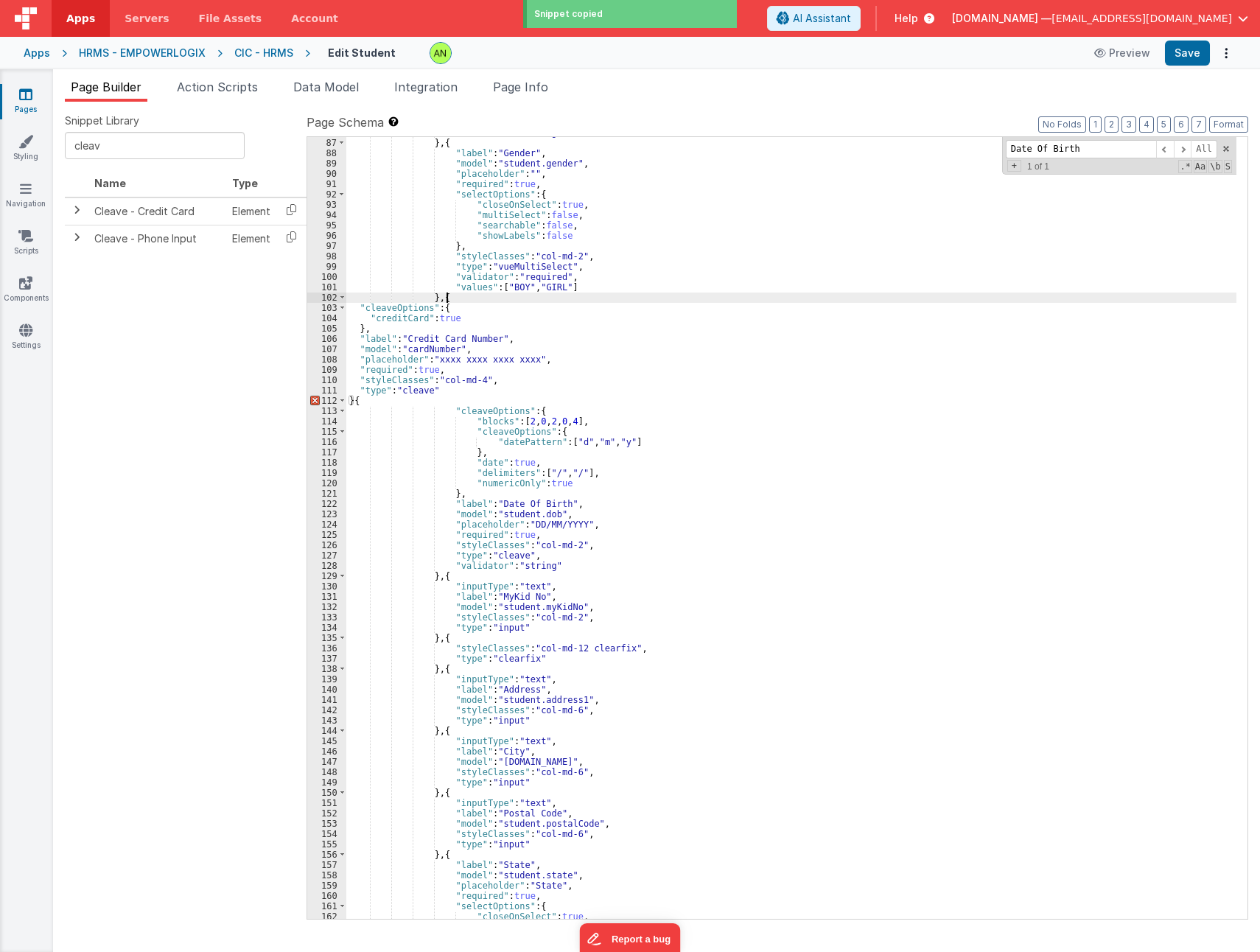
click at [468, 298] on div ""validator" : "string" } , { "label" : "Gender" , "model" : "student.gender" , …" at bounding box center [791, 529] width 890 height 803
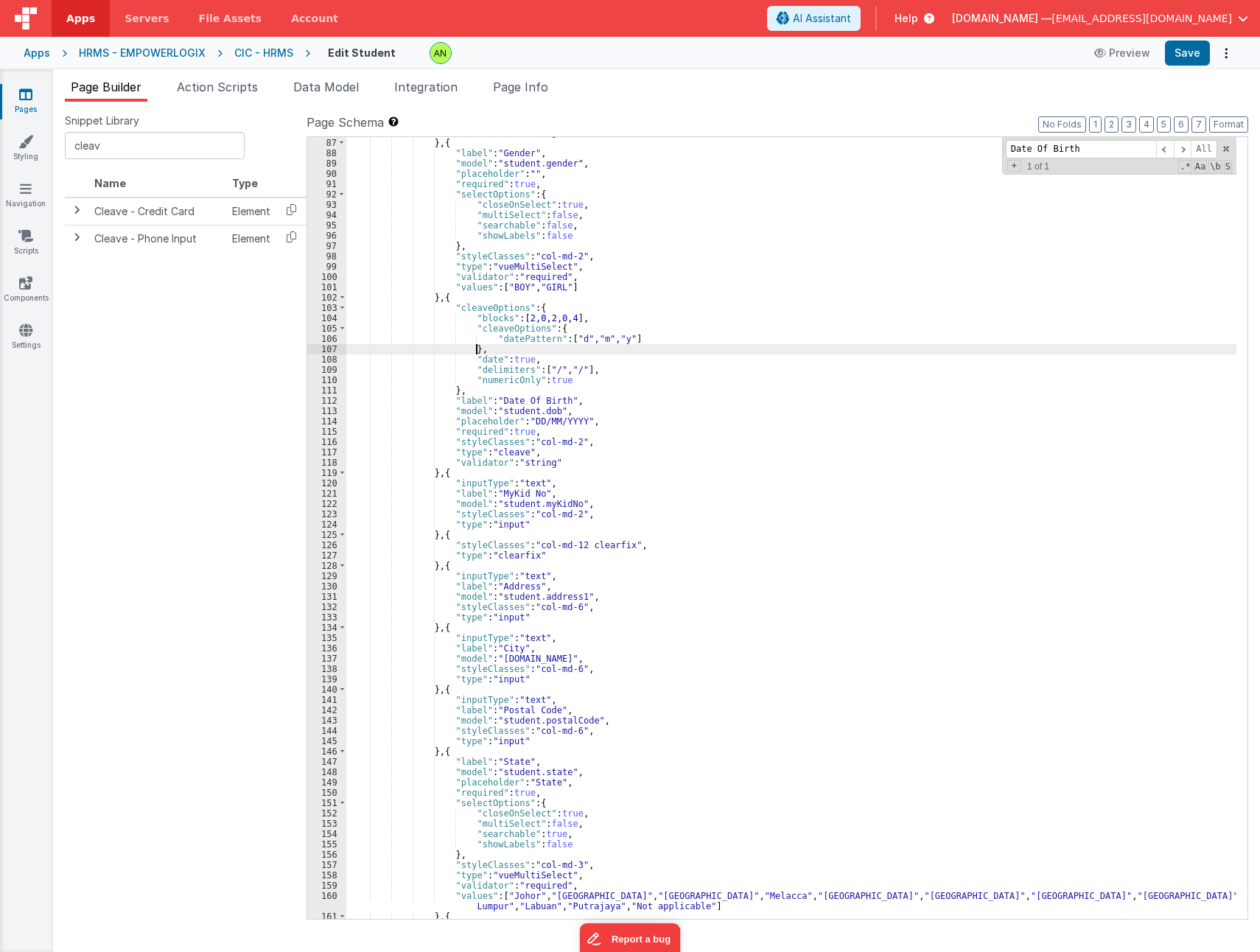
click at [601, 354] on div ""validator" : "string" } , { "label" : "Gender" , "model" : "student.gender" , …" at bounding box center [791, 529] width 890 height 803
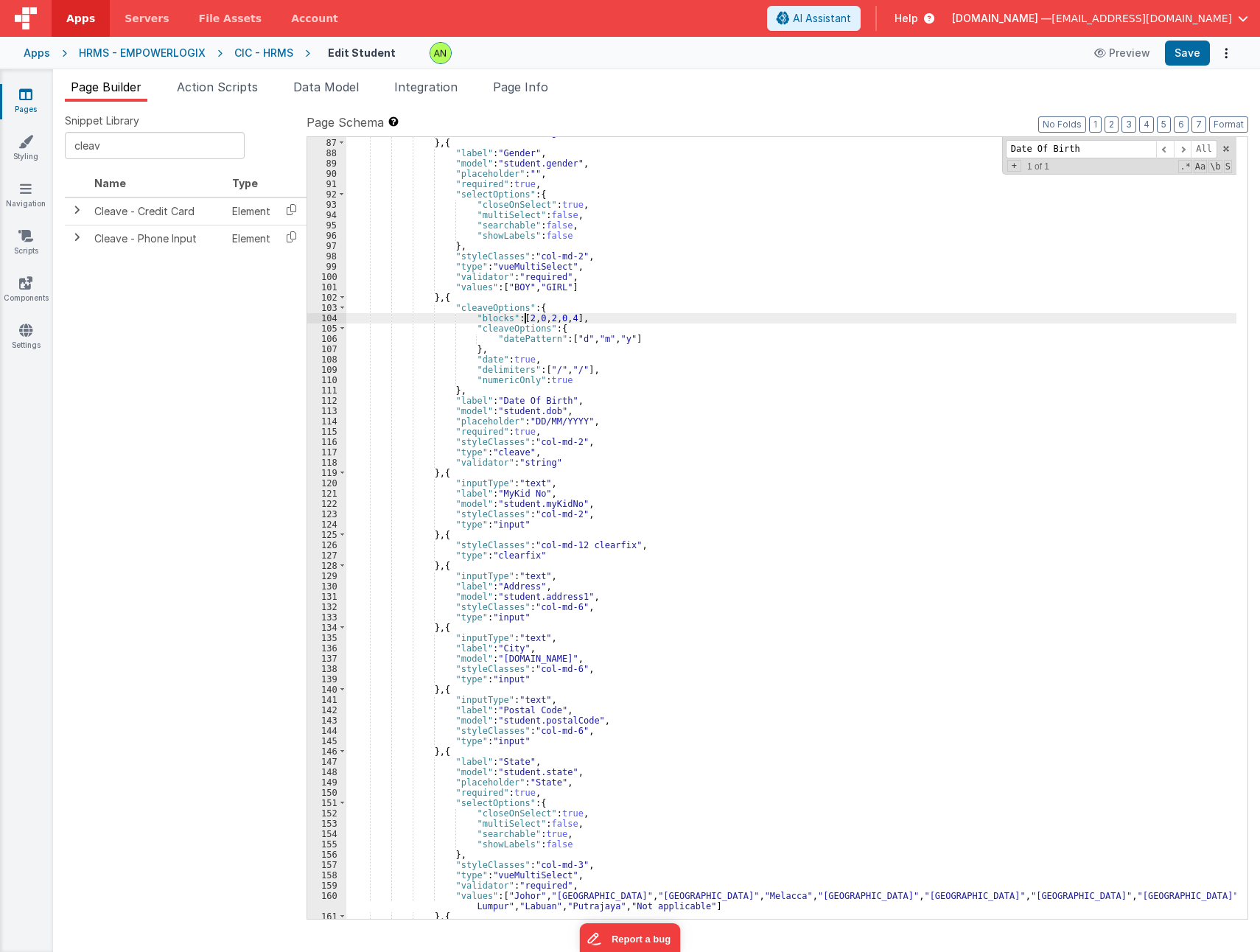
click at [525, 319] on div ""validator" : "string" } , { "label" : "Gender" , "model" : "student.gender" , …" at bounding box center [791, 529] width 890 height 803
drag, startPoint x: 610, startPoint y: 320, endPoint x: 330, endPoint y: 319, distance: 280.0
click at [330, 319] on div "86 87 88 89 90 91 92 93 94 95 96 97 98 99 100 101 102 103 104 105 106 107 108 1…" at bounding box center [778, 528] width 942 height 783
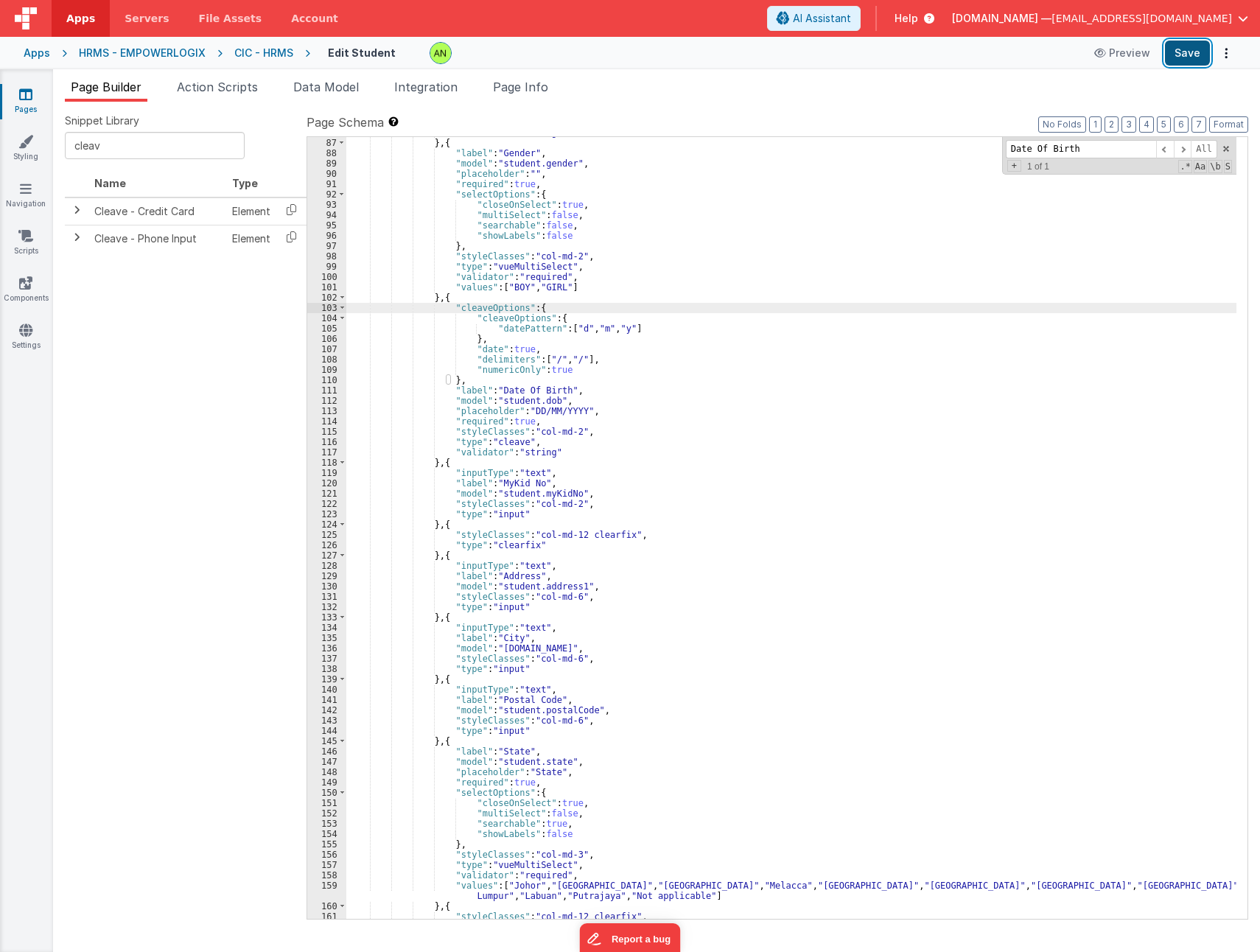
click at [1182, 55] on button "Save" at bounding box center [1188, 52] width 45 height 25
click at [475, 311] on div ""validator" : "string" } , { "label" : "Gender" , "model" : "student.gender" , …" at bounding box center [791, 529] width 890 height 803
click at [612, 327] on div ""validator" : "string" } , { "label" : "Gender" , "model" : "student.gender" , …" at bounding box center [791, 529] width 890 height 803
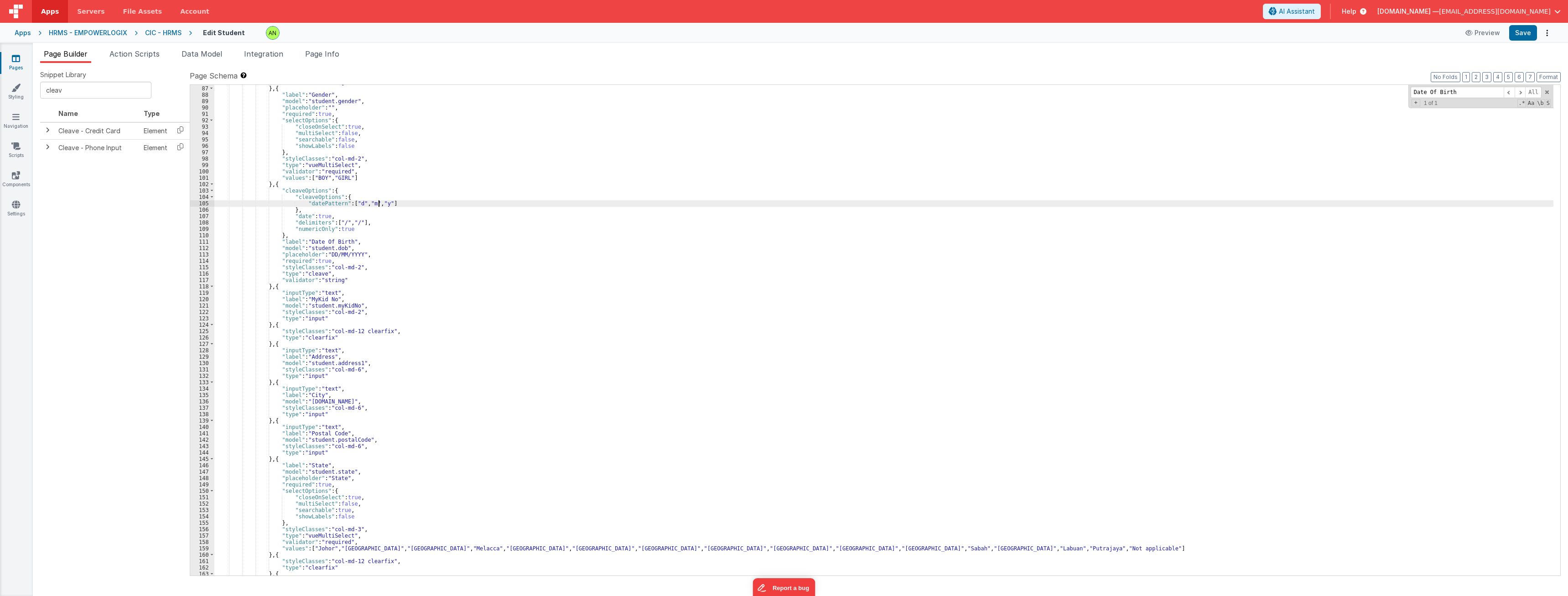
scroll to position [575, 0]
click at [350, 198] on div ""validator" : "string" } , { "label" : "Gender" , "model" : "student.gender" , …" at bounding box center [884, 331] width 1339 height 503
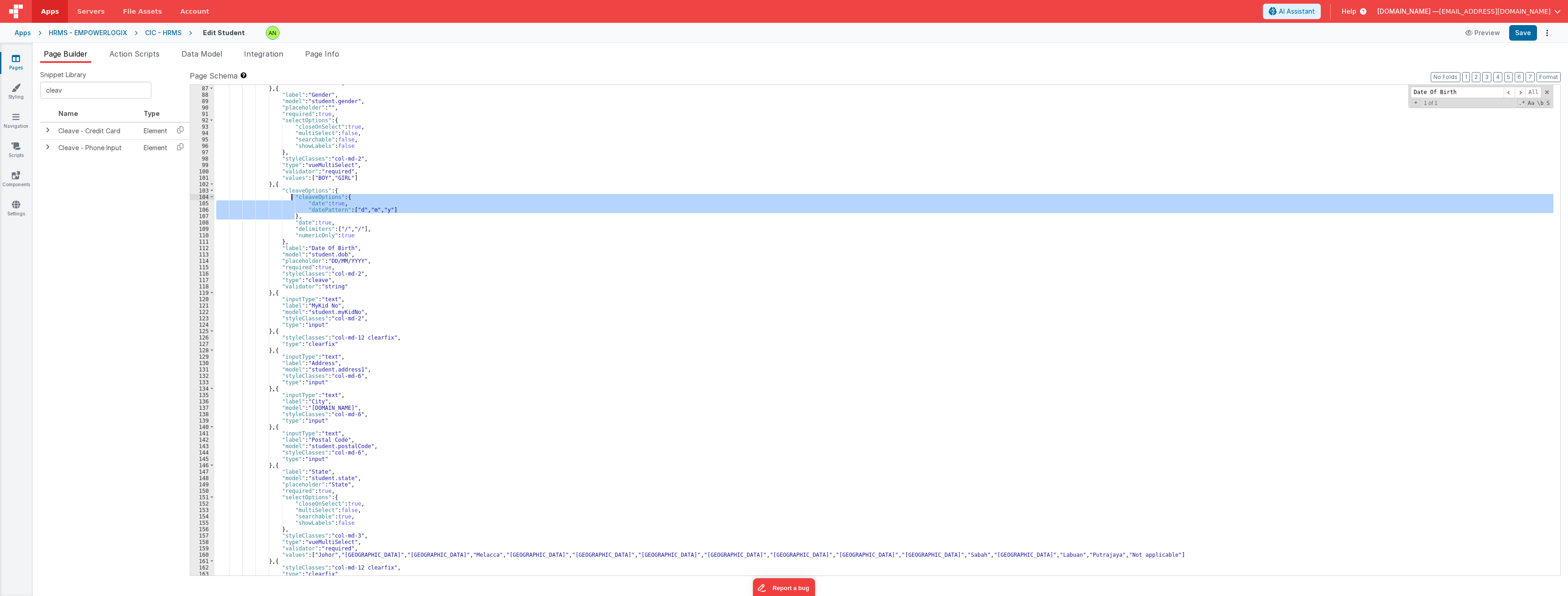
drag, startPoint x: 294, startPoint y: 216, endPoint x: 292, endPoint y: 199, distance: 17.1
click at [292, 199] on div ""validator" : "string" } , { "label" : "Gender" , "model" : "student.gender" , …" at bounding box center [884, 331] width 1339 height 503
click at [311, 210] on div ""validator" : "string" } , { "label" : "Gender" , "model" : "student.gender" , …" at bounding box center [884, 329] width 1339 height 490
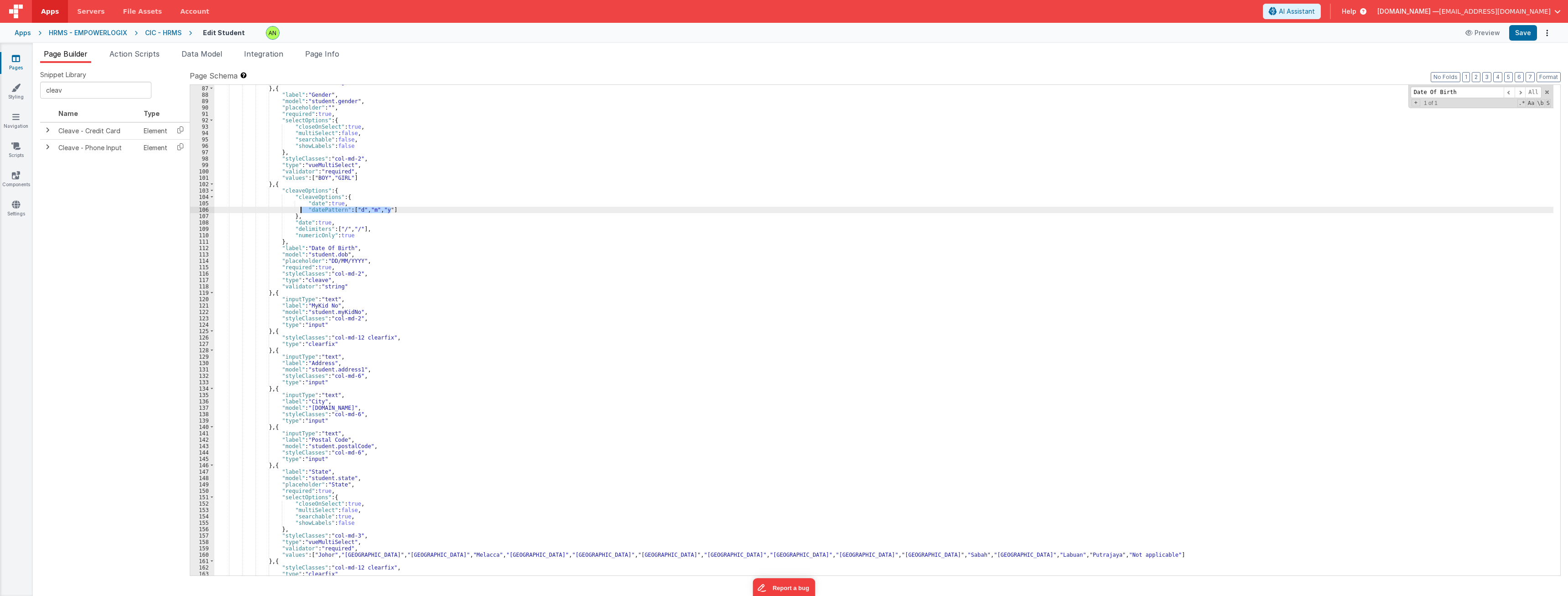
drag, startPoint x: 405, startPoint y: 211, endPoint x: 301, endPoint y: 210, distance: 104.0
click at [301, 210] on div ""validator" : "string" } , { "label" : "Gender" , "model" : "student.gender" , …" at bounding box center [884, 331] width 1339 height 503
click at [304, 219] on div ""validator" : "string" } , { "label" : "Gender" , "model" : "student.gender" , …" at bounding box center [884, 331] width 1339 height 503
click at [298, 217] on div ""validator" : "string" } , { "label" : "Gender" , "model" : "student.gender" , …" at bounding box center [884, 331] width 1339 height 503
paste textarea
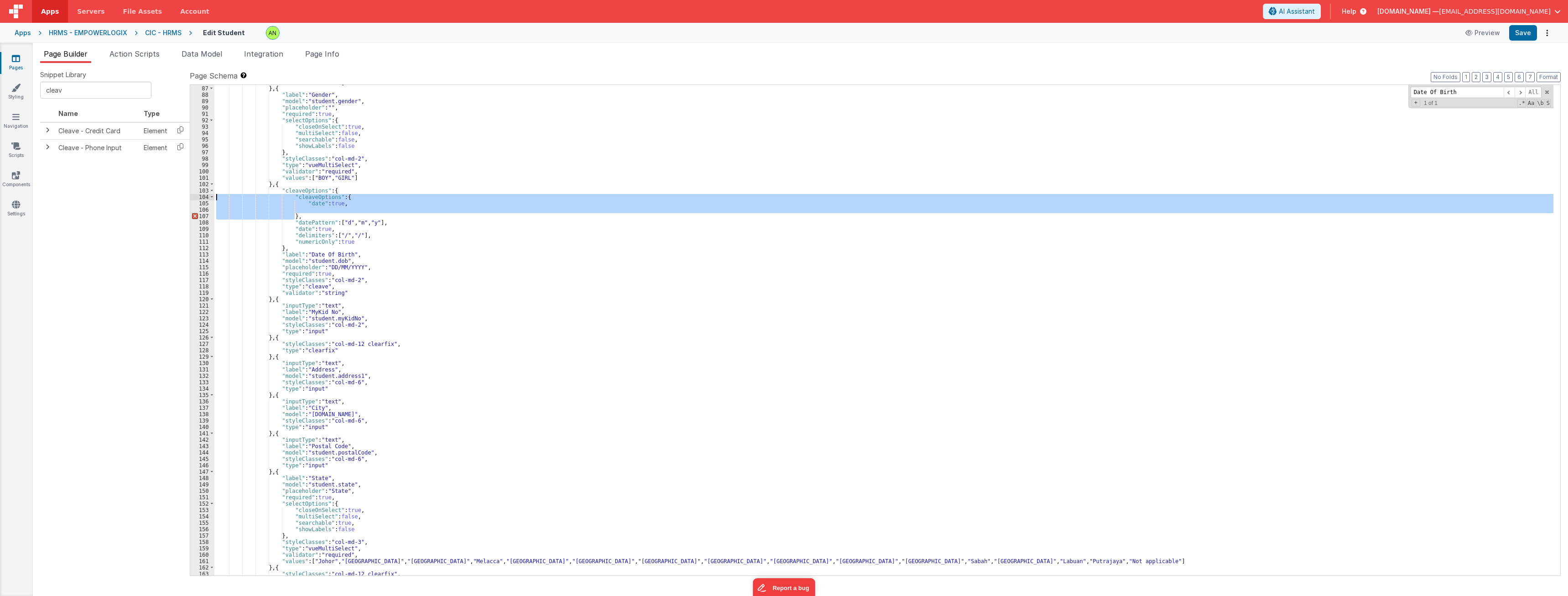
drag, startPoint x: 294, startPoint y: 217, endPoint x: 164, endPoint y: 198, distance: 131.4
click at [164, 198] on div "Snippet Library cleav Name Type Cleave - Credit Card Element Cleave - Phone Inp…" at bounding box center [800, 329] width 1521 height 518
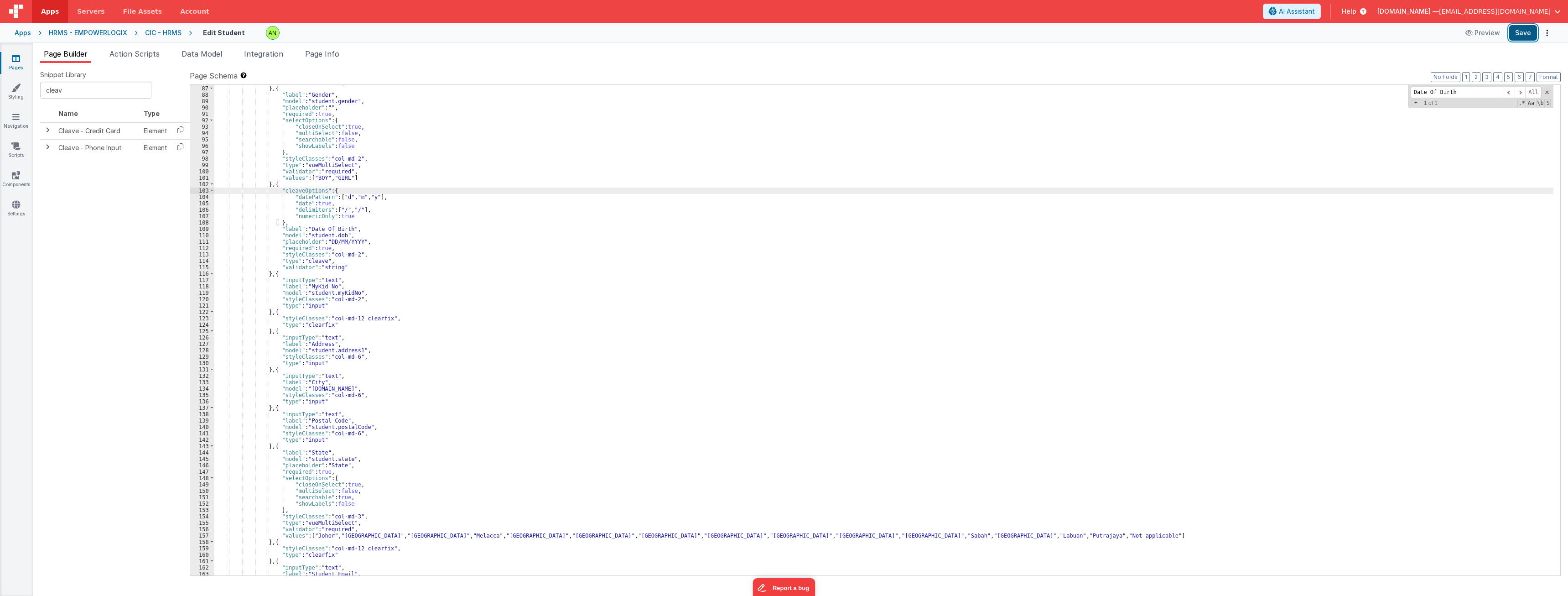
click at [780, 36] on button "Save" at bounding box center [1523, 32] width 28 height 15
click at [357, 209] on div ""validator" : "string" } , { "label" : "Gender" , "model" : "student.gender" , …" at bounding box center [884, 331] width 1339 height 503
click at [780, 35] on button "Save" at bounding box center [1523, 32] width 28 height 15
click at [780, 30] on button "Save" at bounding box center [1523, 32] width 28 height 15
